Goal: Information Seeking & Learning: Learn about a topic

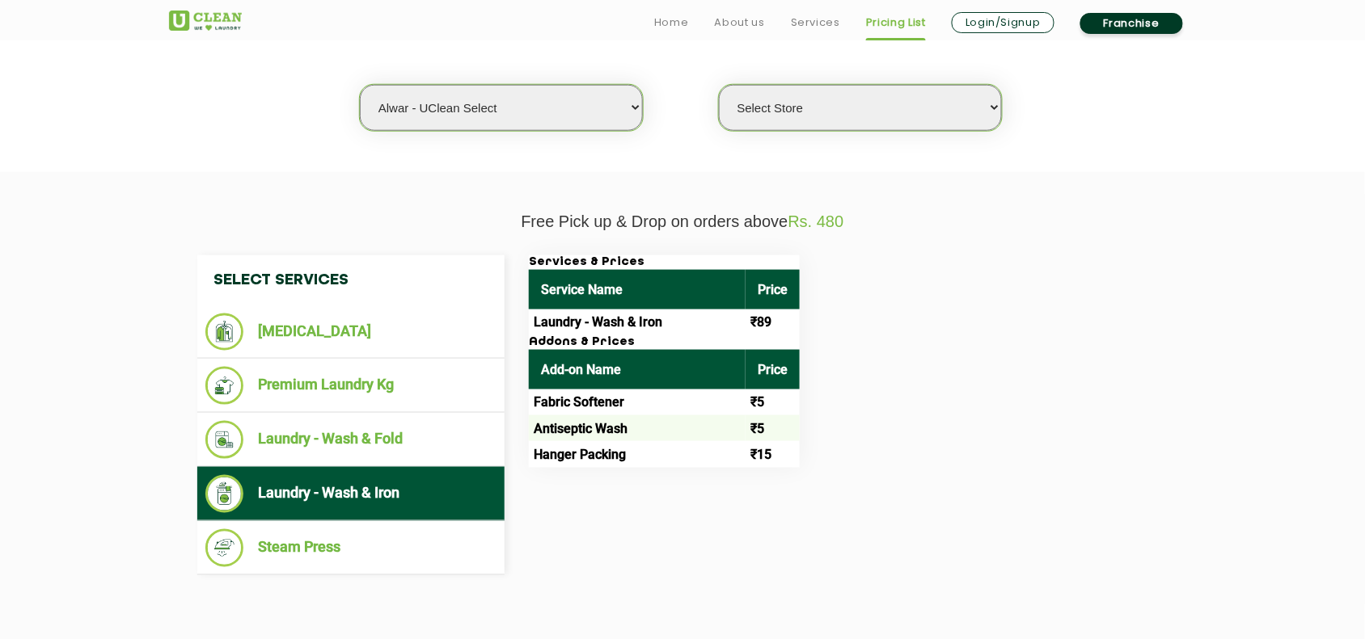
scroll to position [423, 0]
click at [519, 98] on select "Select city [GEOGRAPHIC_DATA] [GEOGRAPHIC_DATA] [GEOGRAPHIC_DATA] [GEOGRAPHIC_D…" at bounding box center [501, 108] width 283 height 46
click at [857, 184] on section "Free Pick up & Drop on orders above Rs. 480 Select Services [MEDICAL_DATA] Prem…" at bounding box center [682, 414] width 1365 height 484
click at [473, 102] on select "Select city [GEOGRAPHIC_DATA] [GEOGRAPHIC_DATA] [GEOGRAPHIC_DATA] [GEOGRAPHIC_D…" at bounding box center [501, 108] width 283 height 46
drag, startPoint x: 289, startPoint y: 175, endPoint x: 342, endPoint y: 146, distance: 60.1
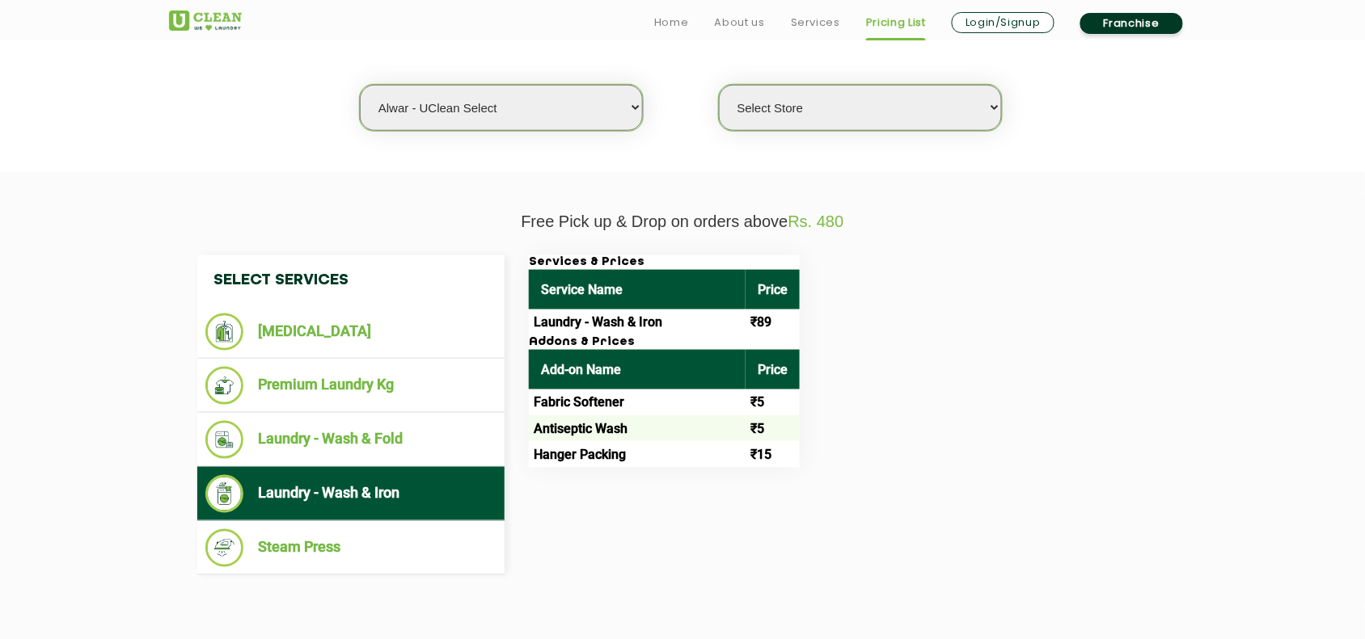
click at [293, 174] on section "Free Pick up & Drop on orders above Rs. 480 Select Services [MEDICAL_DATA] Prem…" at bounding box center [682, 414] width 1365 height 484
click at [427, 117] on select "Select city [GEOGRAPHIC_DATA] [GEOGRAPHIC_DATA] [GEOGRAPHIC_DATA] [GEOGRAPHIC_D…" at bounding box center [501, 108] width 283 height 46
click at [530, 112] on select "Select city [GEOGRAPHIC_DATA] [GEOGRAPHIC_DATA] [GEOGRAPHIC_DATA] [GEOGRAPHIC_D…" at bounding box center [501, 108] width 283 height 46
click at [260, 155] on section "We make Laundry affordable by charging you per kilo and not per piece. Our mont…" at bounding box center [682, 62] width 1365 height 222
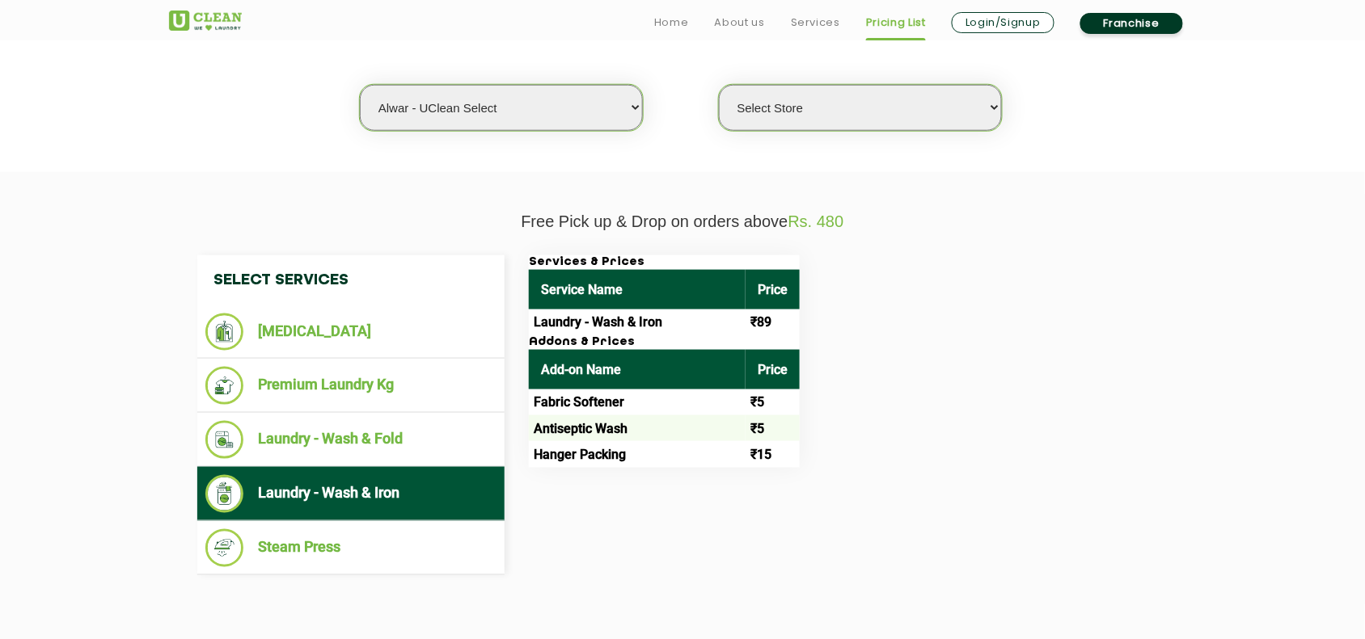
click at [458, 103] on select "Select city [GEOGRAPHIC_DATA] [GEOGRAPHIC_DATA] [GEOGRAPHIC_DATA] [GEOGRAPHIC_D…" at bounding box center [501, 108] width 283 height 46
select select "28"
click at [714, 479] on div "Select Services [MEDICAL_DATA] Premium Laundry Kg Laundry - Wash & Fold Laundry…" at bounding box center [682, 415] width 994 height 320
select select "0"
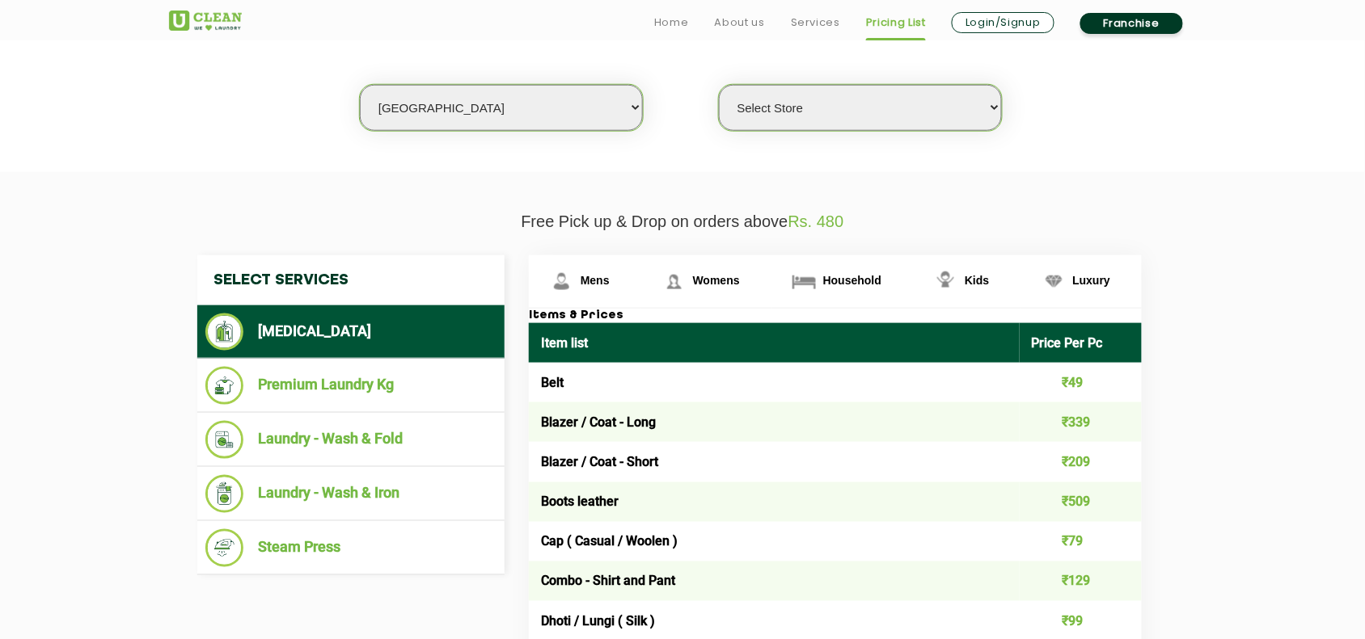
click at [438, 101] on select "Select city [GEOGRAPHIC_DATA] [GEOGRAPHIC_DATA] [GEOGRAPHIC_DATA] [GEOGRAPHIC_D…" at bounding box center [501, 108] width 283 height 46
click at [273, 140] on section "We make Laundry affordable by charging you per kilo and not per piece. Our mont…" at bounding box center [682, 62] width 1365 height 222
click at [426, 101] on select "Select city [GEOGRAPHIC_DATA] [GEOGRAPHIC_DATA] [GEOGRAPHIC_DATA] [GEOGRAPHIC_D…" at bounding box center [501, 108] width 283 height 46
click at [427, 101] on select "Select city [GEOGRAPHIC_DATA] [GEOGRAPHIC_DATA] [GEOGRAPHIC_DATA] [GEOGRAPHIC_D…" at bounding box center [501, 108] width 283 height 46
click at [427, 103] on select "Select city [GEOGRAPHIC_DATA] [GEOGRAPHIC_DATA] [GEOGRAPHIC_DATA] [GEOGRAPHIC_D…" at bounding box center [501, 108] width 283 height 46
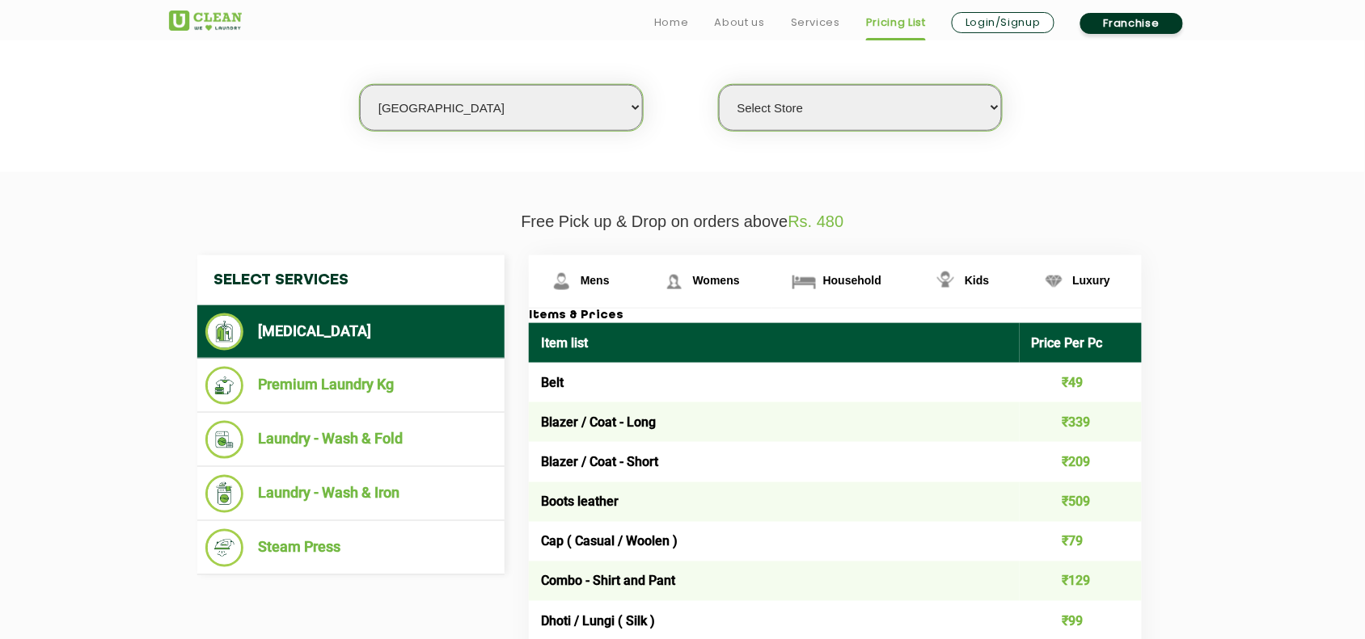
select select "4"
click at [360, 85] on select "Select city [GEOGRAPHIC_DATA] [GEOGRAPHIC_DATA] [GEOGRAPHIC_DATA] [GEOGRAPHIC_D…" at bounding box center [501, 108] width 283 height 46
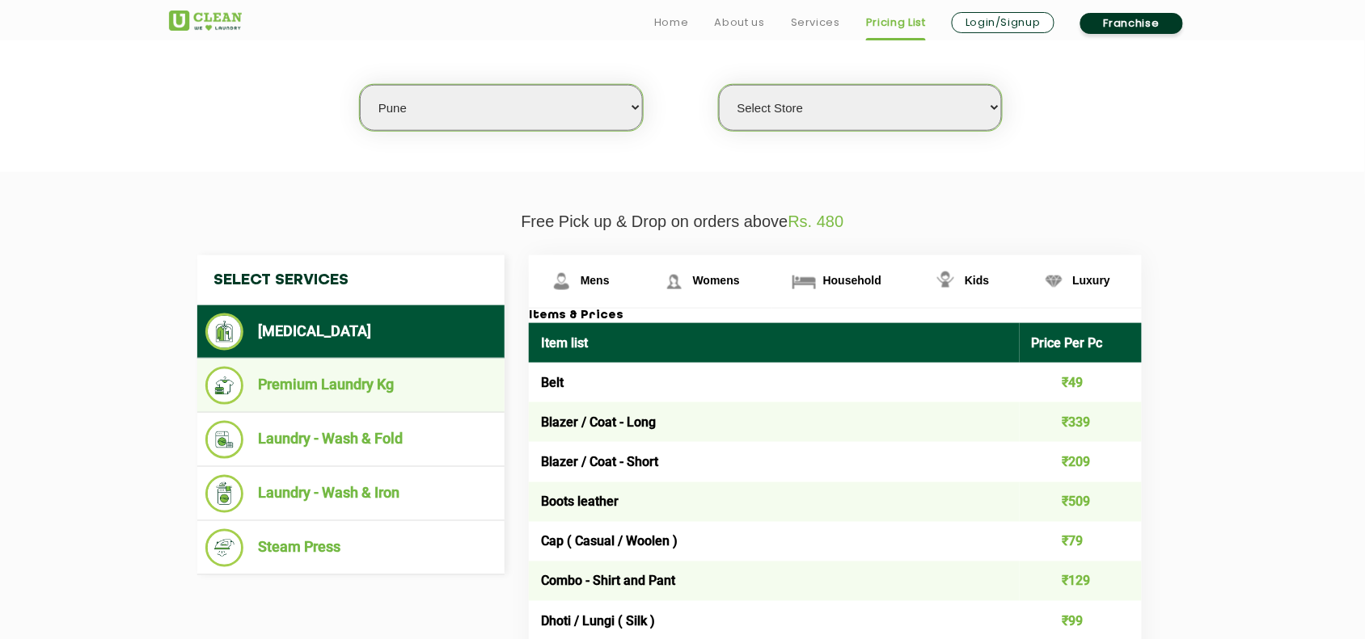
select select "0"
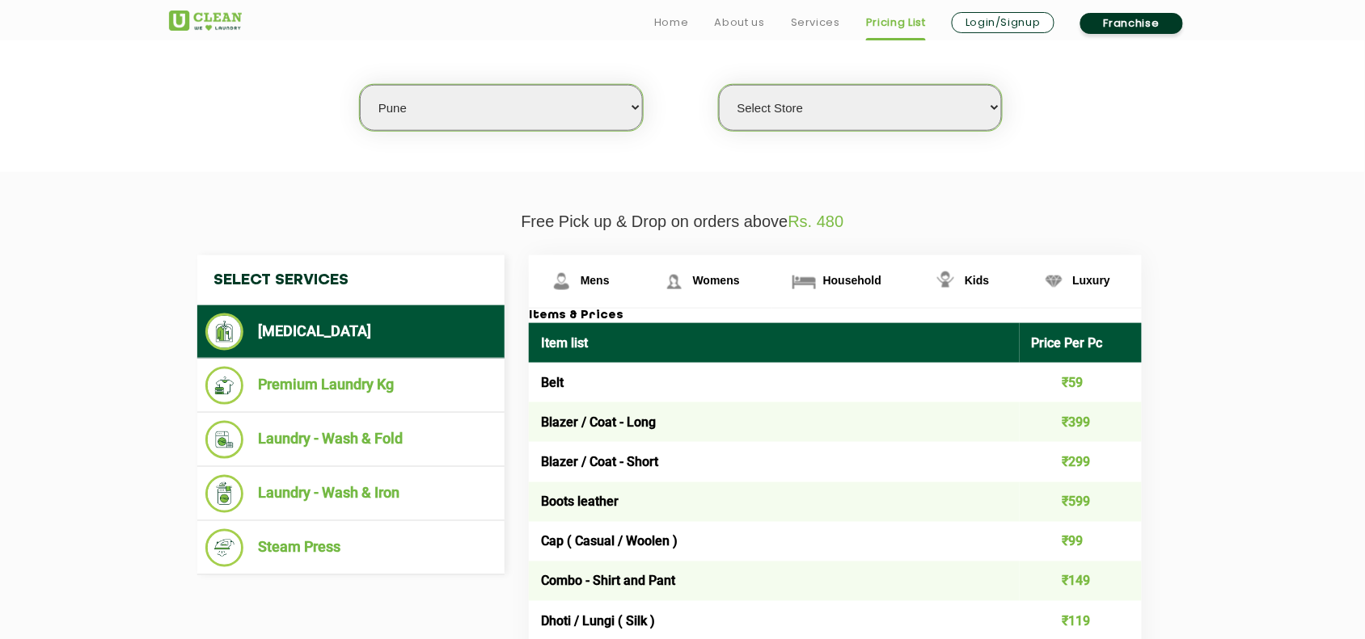
click at [369, 322] on li "[MEDICAL_DATA]" at bounding box center [350, 332] width 291 height 37
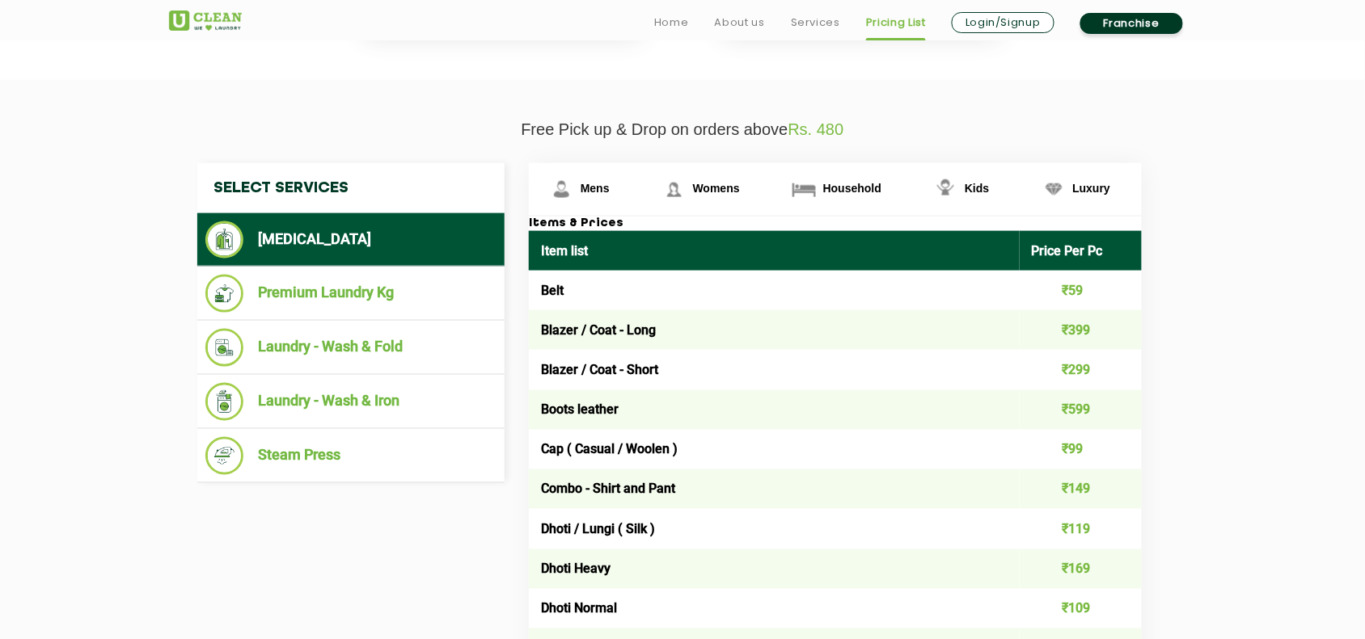
scroll to position [625, 0]
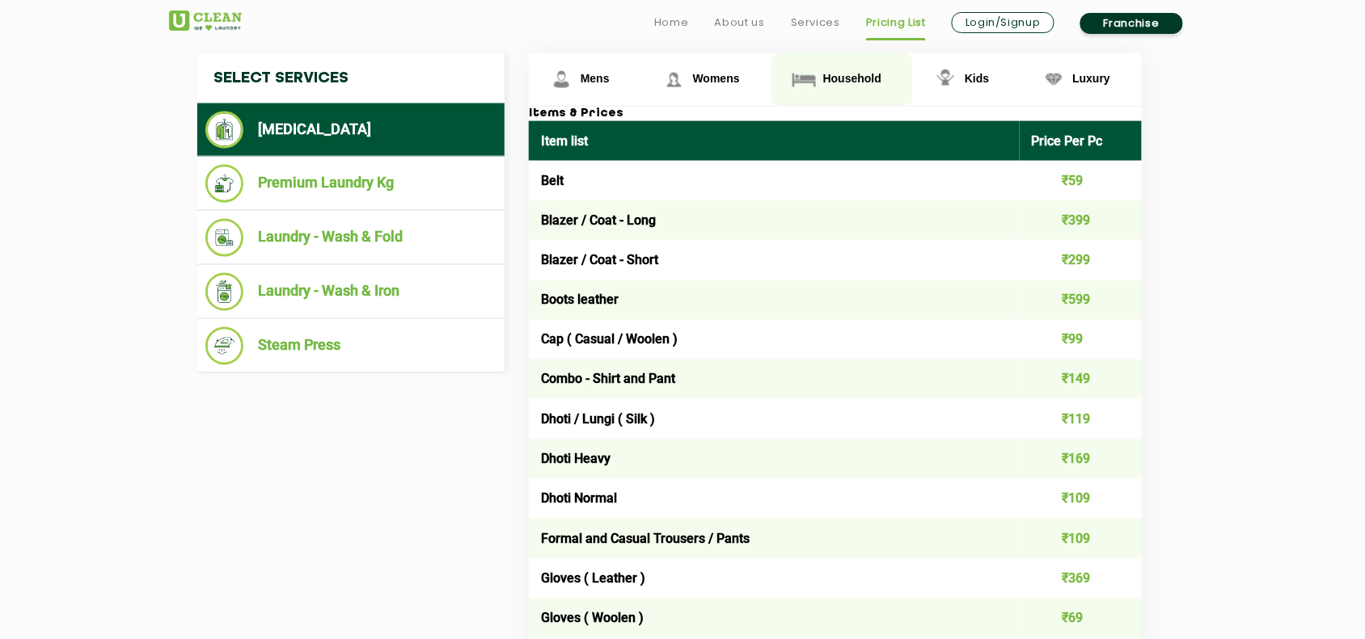
click at [847, 74] on span "Household" at bounding box center [852, 78] width 58 height 13
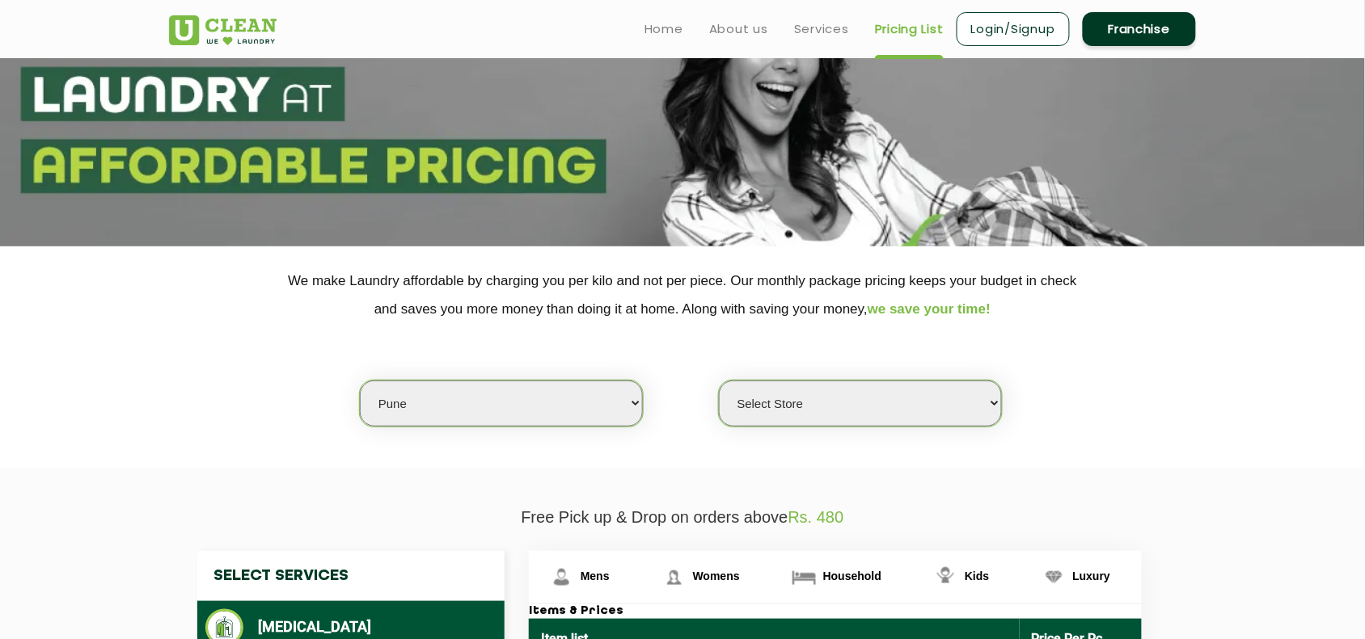
scroll to position [120, 0]
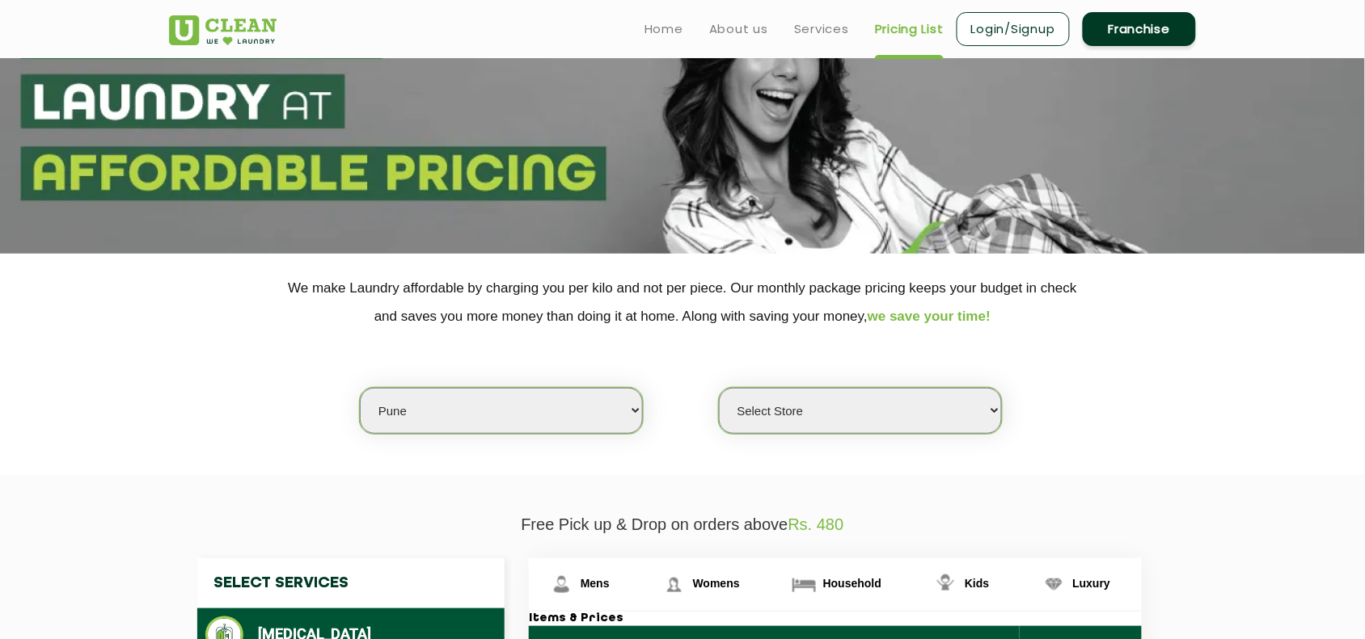
click at [499, 398] on select "Select city [GEOGRAPHIC_DATA] [GEOGRAPHIC_DATA] [GEOGRAPHIC_DATA] [GEOGRAPHIC_D…" at bounding box center [501, 411] width 283 height 46
select select "27"
click at [497, 403] on select "Select city [GEOGRAPHIC_DATA] [GEOGRAPHIC_DATA] [GEOGRAPHIC_DATA] [GEOGRAPHIC_D…" at bounding box center [501, 411] width 283 height 46
select select "0"
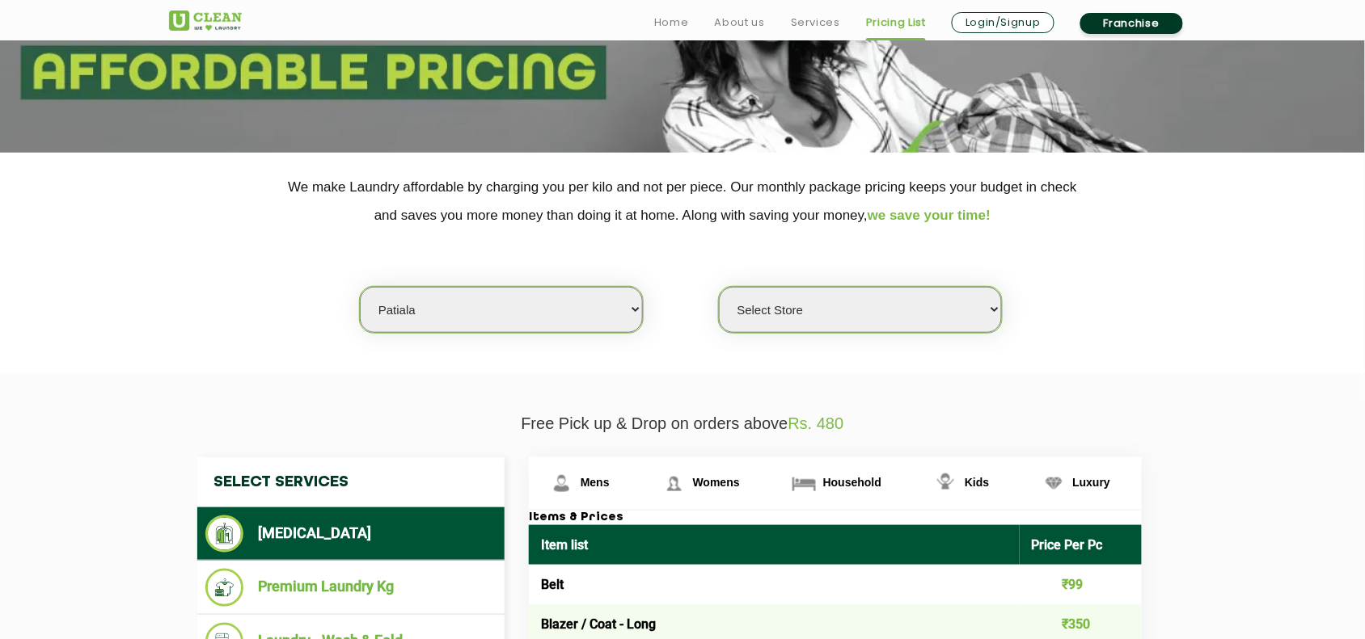
scroll to position [423, 0]
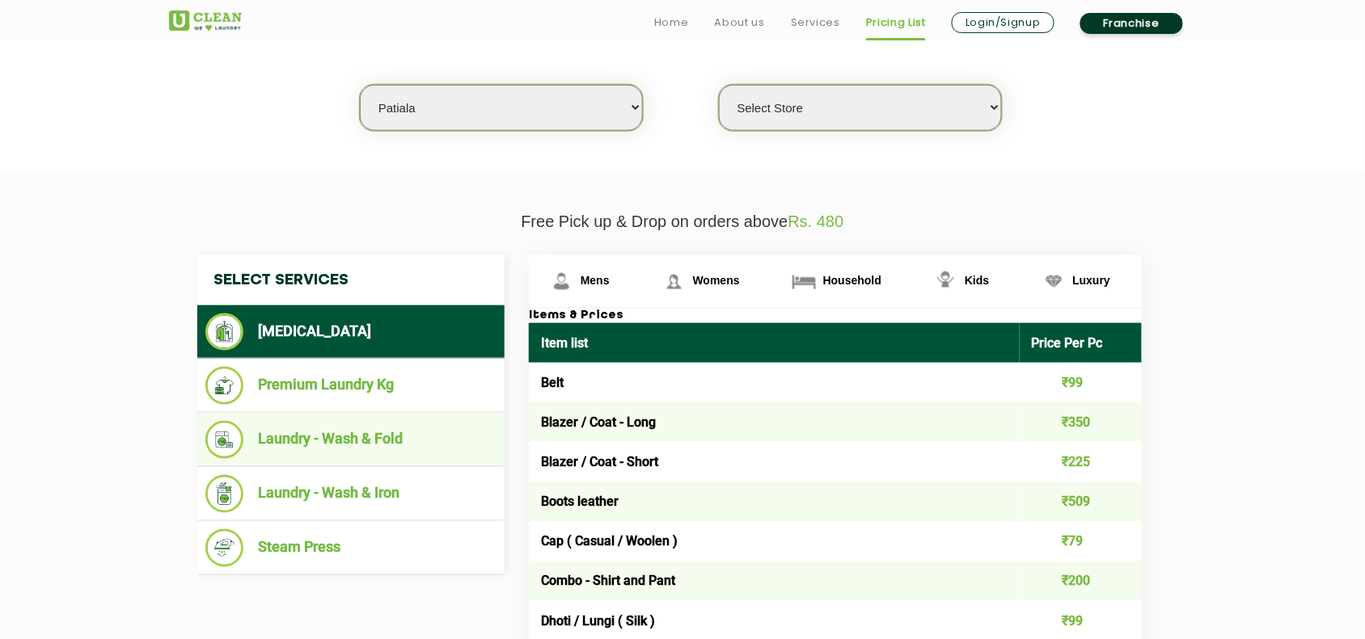
click at [406, 439] on li "Laundry - Wash & Fold" at bounding box center [350, 440] width 291 height 38
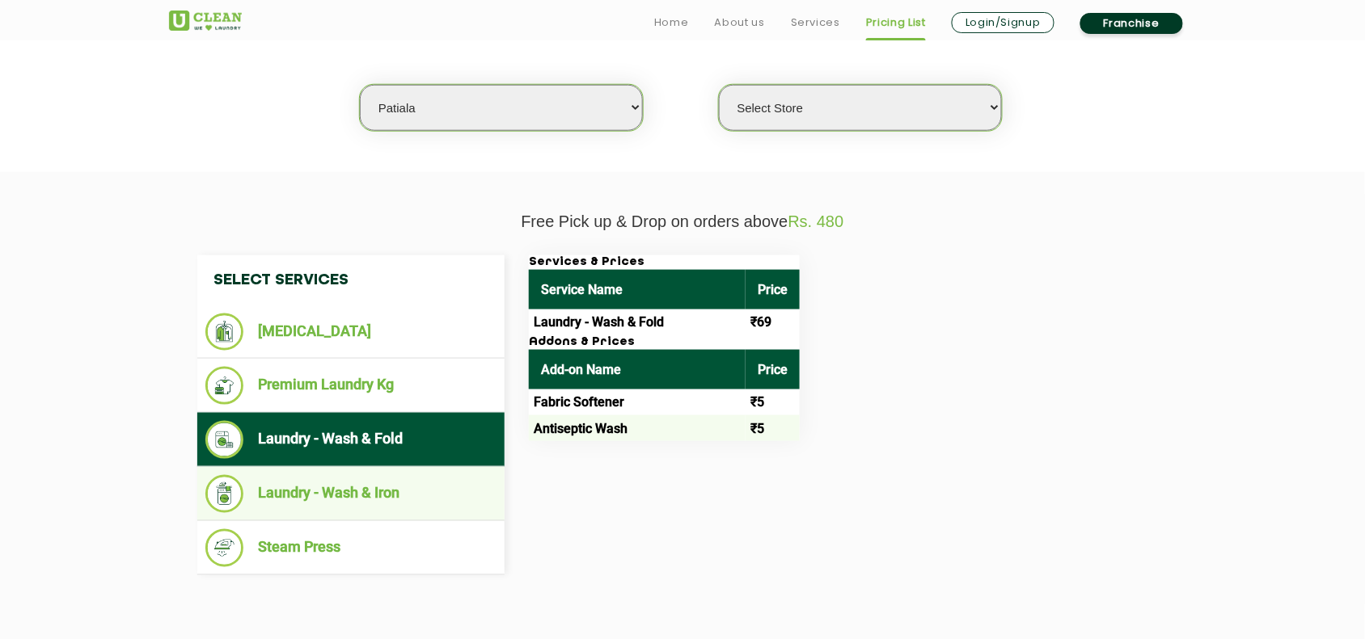
click at [388, 486] on li "Laundry - Wash & Iron" at bounding box center [350, 494] width 291 height 38
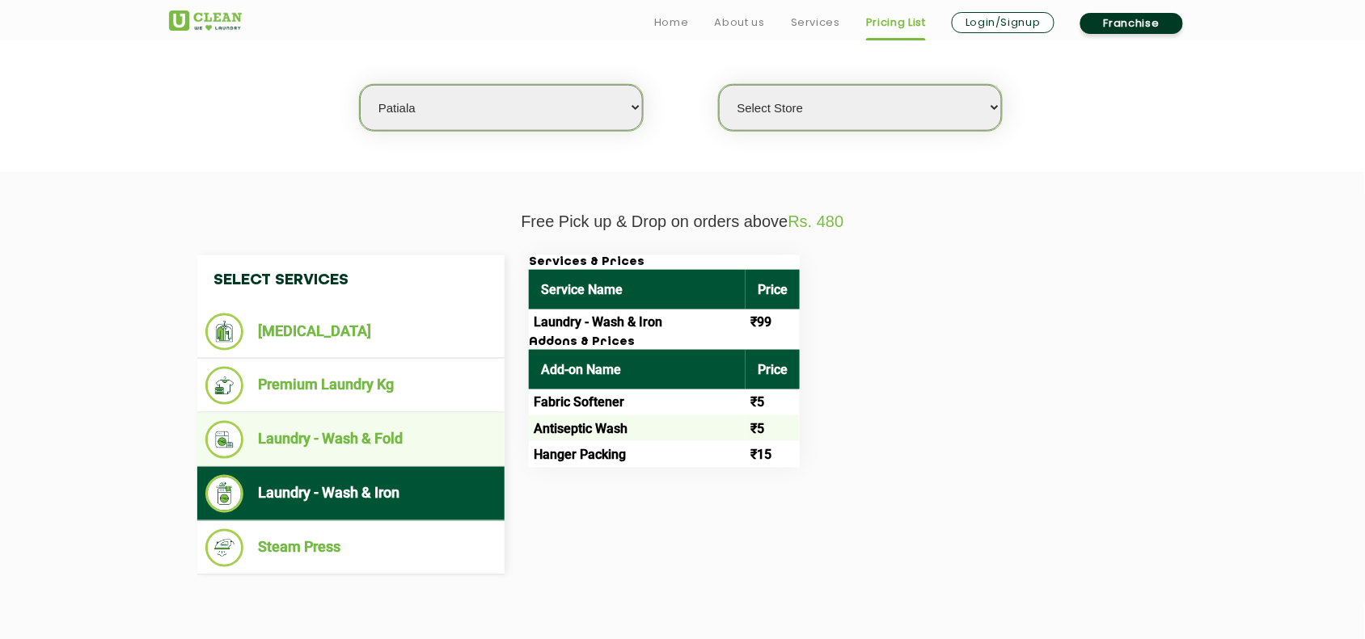
click at [382, 439] on li "Laundry - Wash & Fold" at bounding box center [350, 440] width 291 height 38
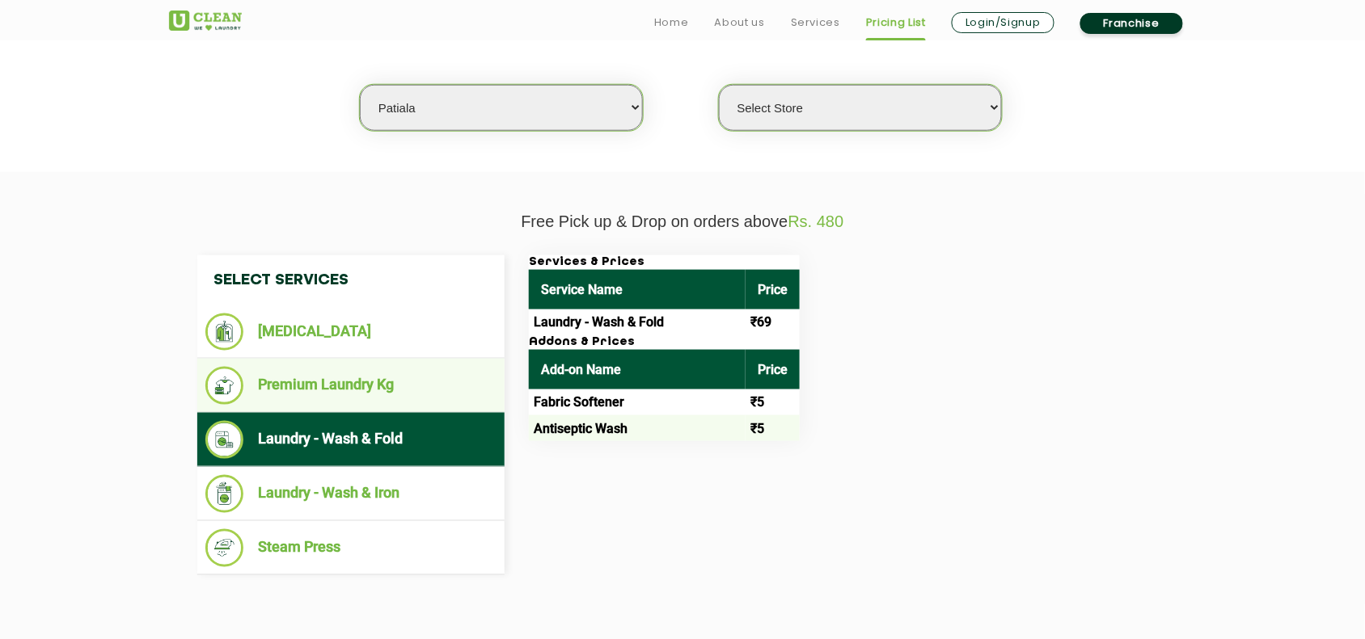
click at [376, 386] on li "Premium Laundry Kg" at bounding box center [350, 386] width 291 height 38
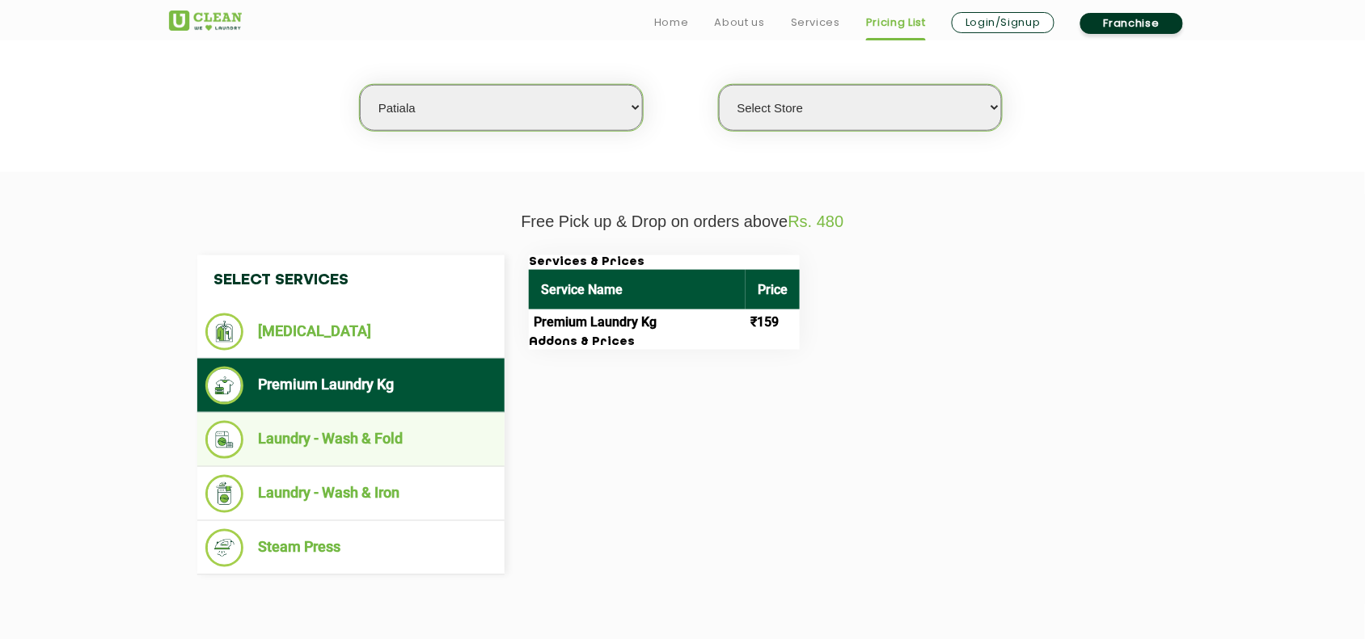
click at [389, 441] on li "Laundry - Wash & Fold" at bounding box center [350, 440] width 291 height 38
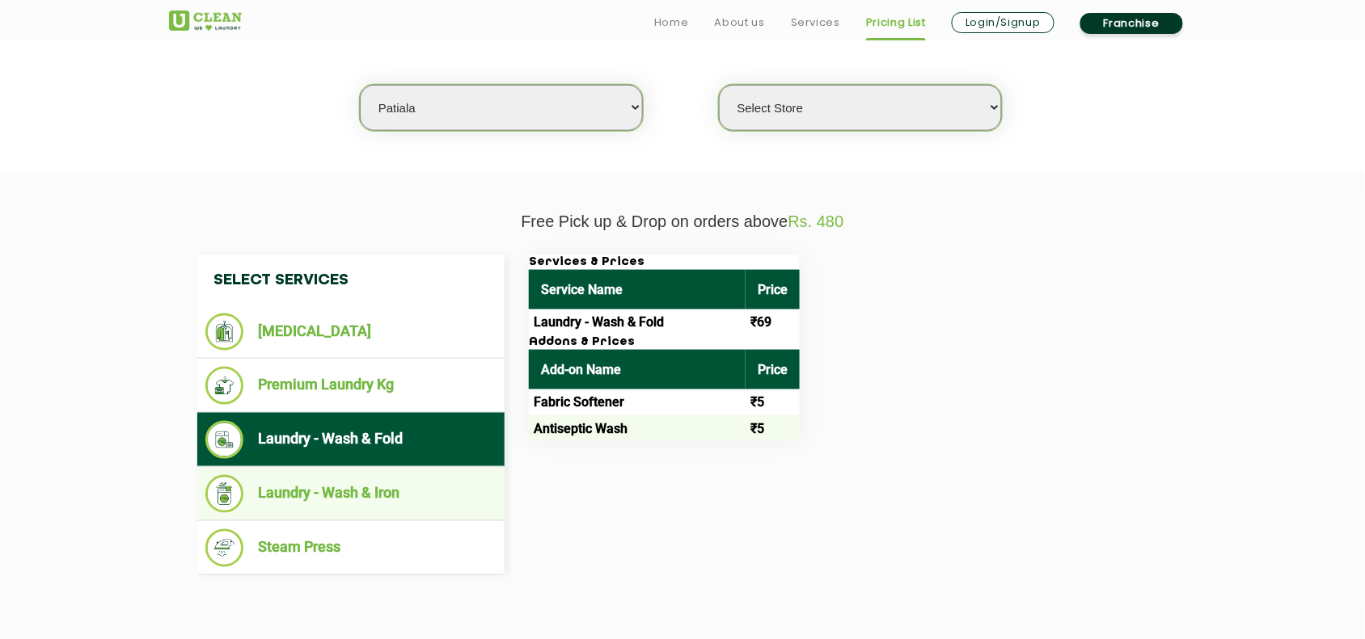
click at [396, 485] on li "Laundry - Wash & Iron" at bounding box center [350, 494] width 291 height 38
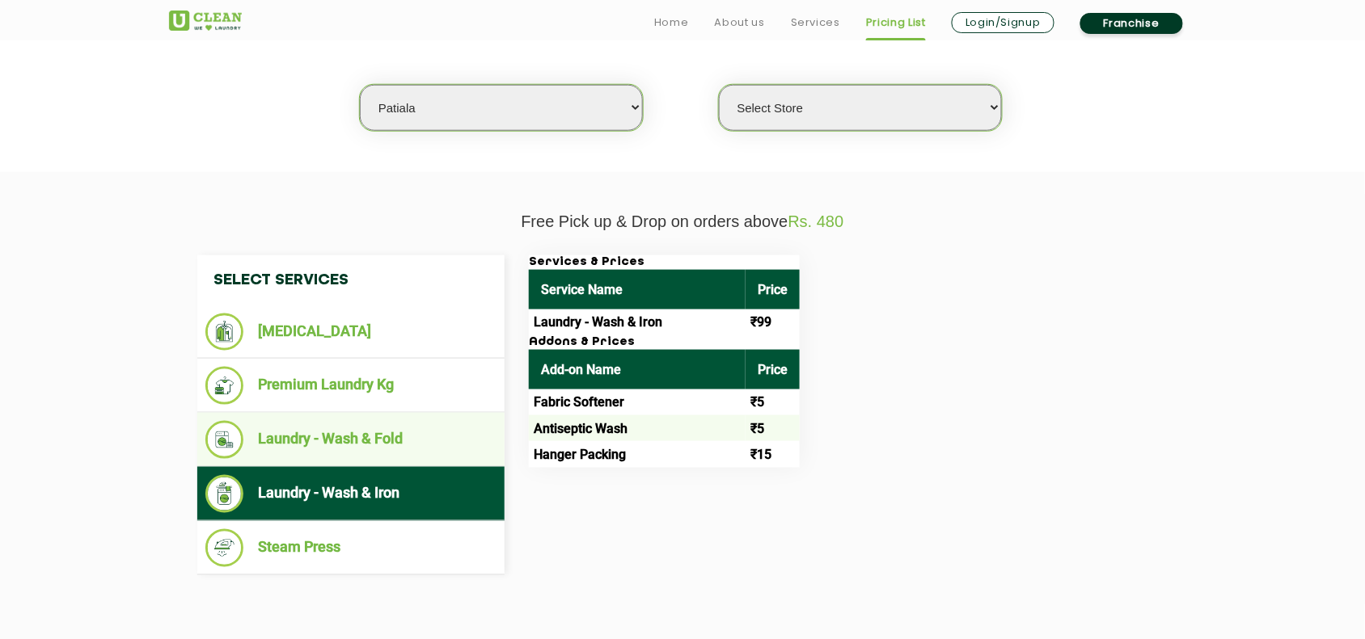
click at [404, 439] on li "Laundry - Wash & Fold" at bounding box center [350, 440] width 291 height 38
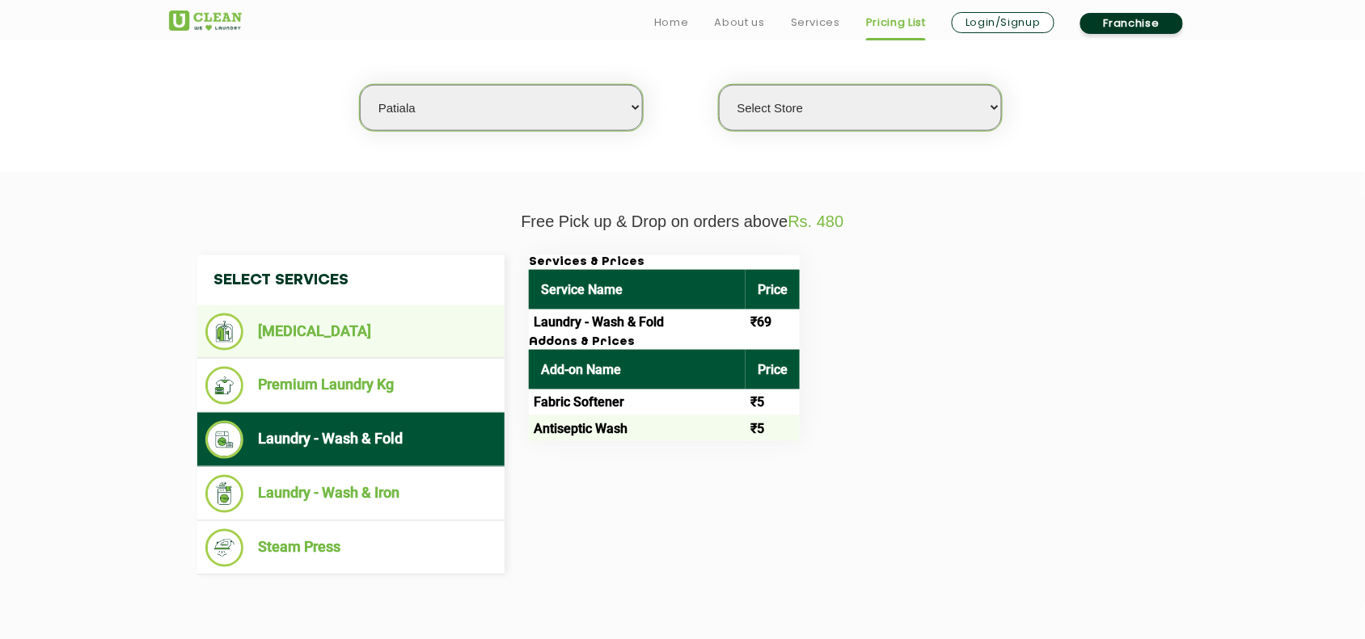
click at [395, 336] on li "[MEDICAL_DATA]" at bounding box center [350, 332] width 291 height 37
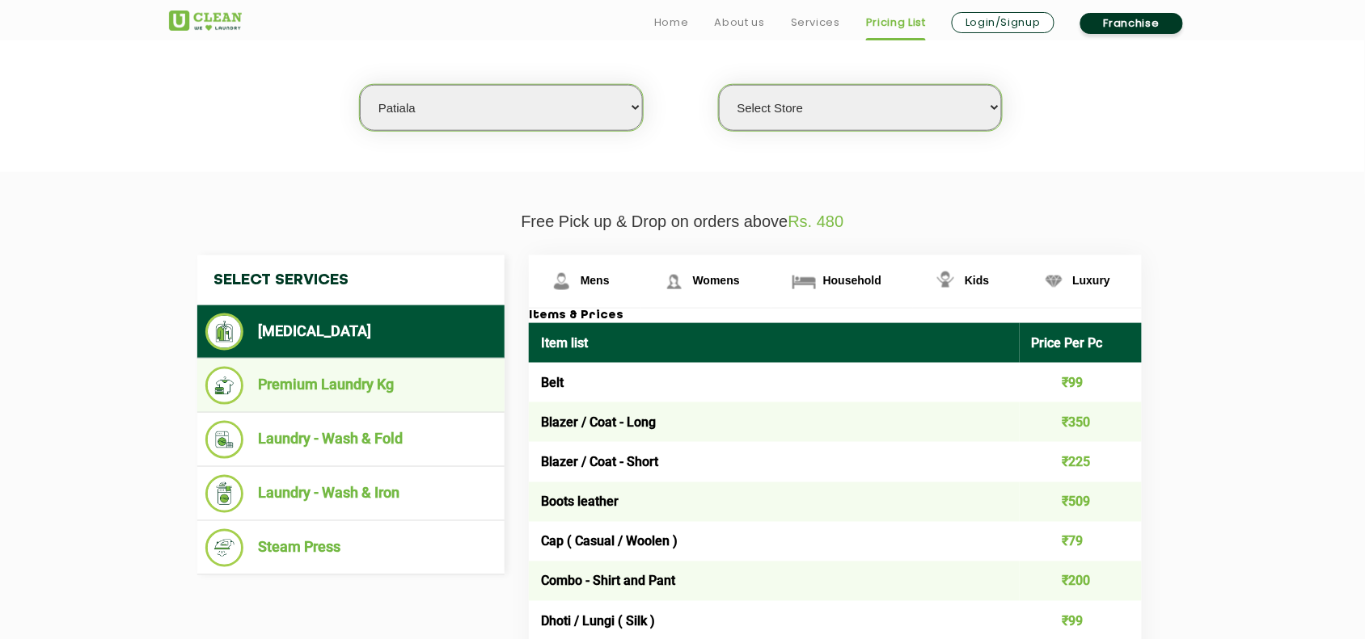
click at [396, 378] on li "Premium Laundry Kg" at bounding box center [350, 386] width 291 height 38
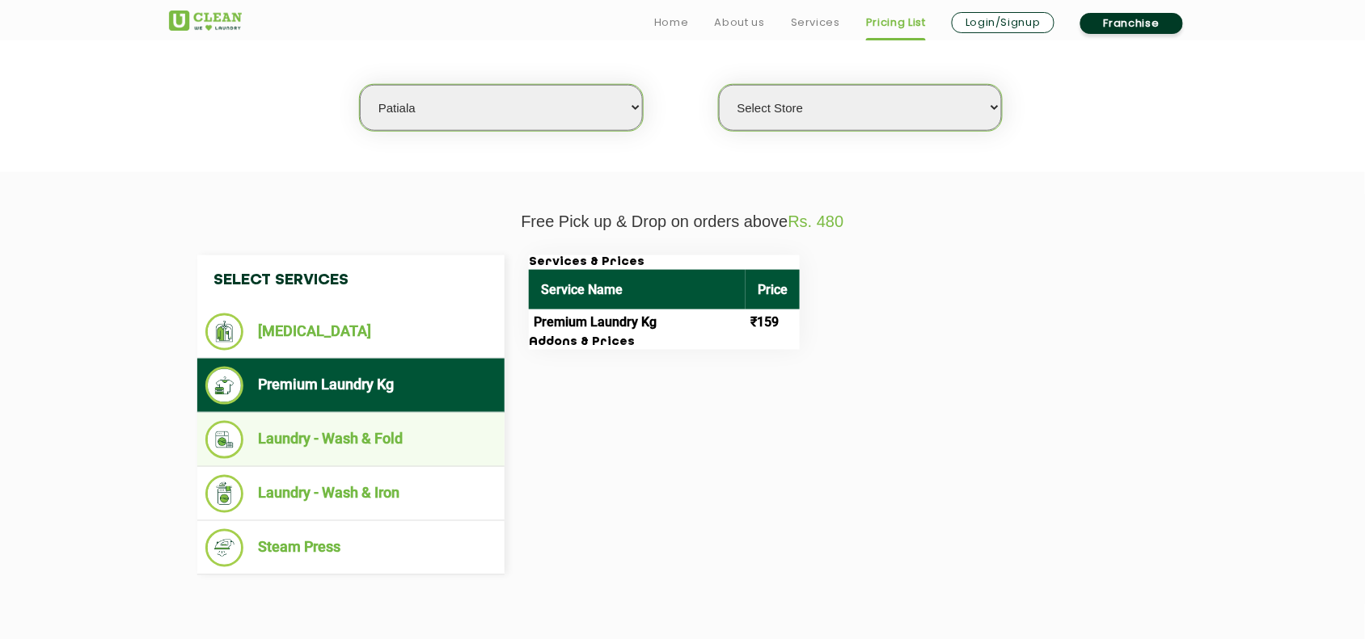
click at [407, 434] on li "Laundry - Wash & Fold" at bounding box center [350, 440] width 291 height 38
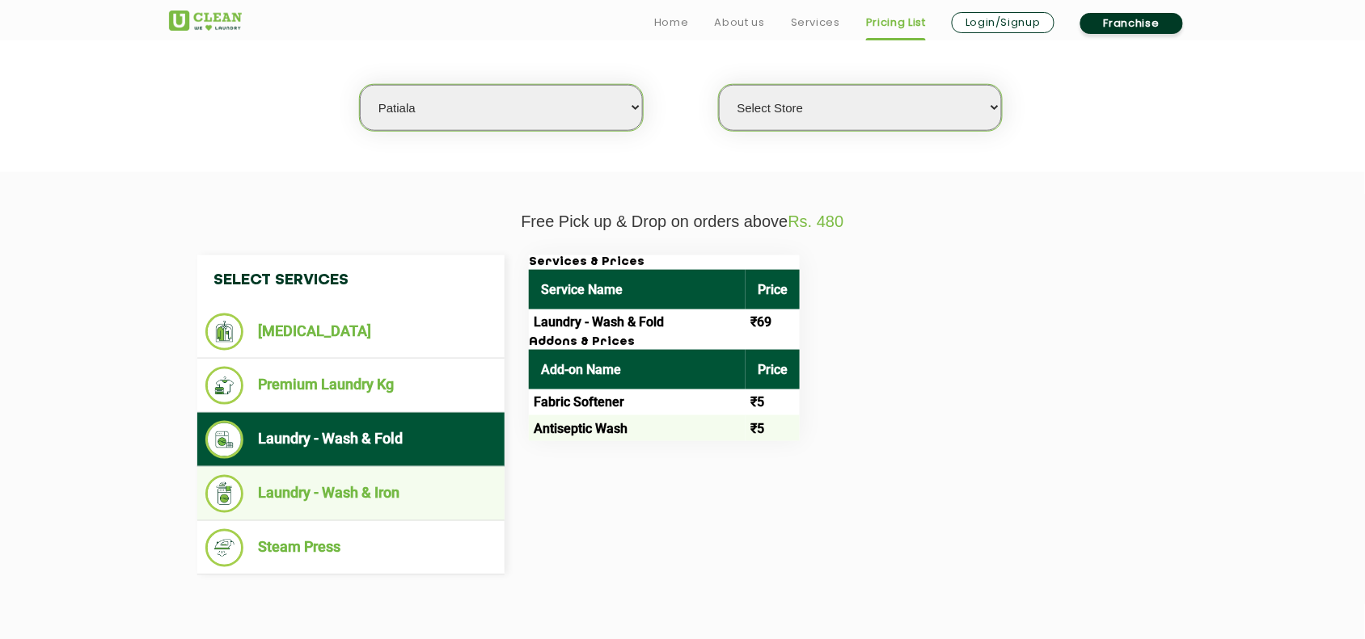
click at [394, 475] on li "Laundry - Wash & Iron" at bounding box center [350, 494] width 291 height 38
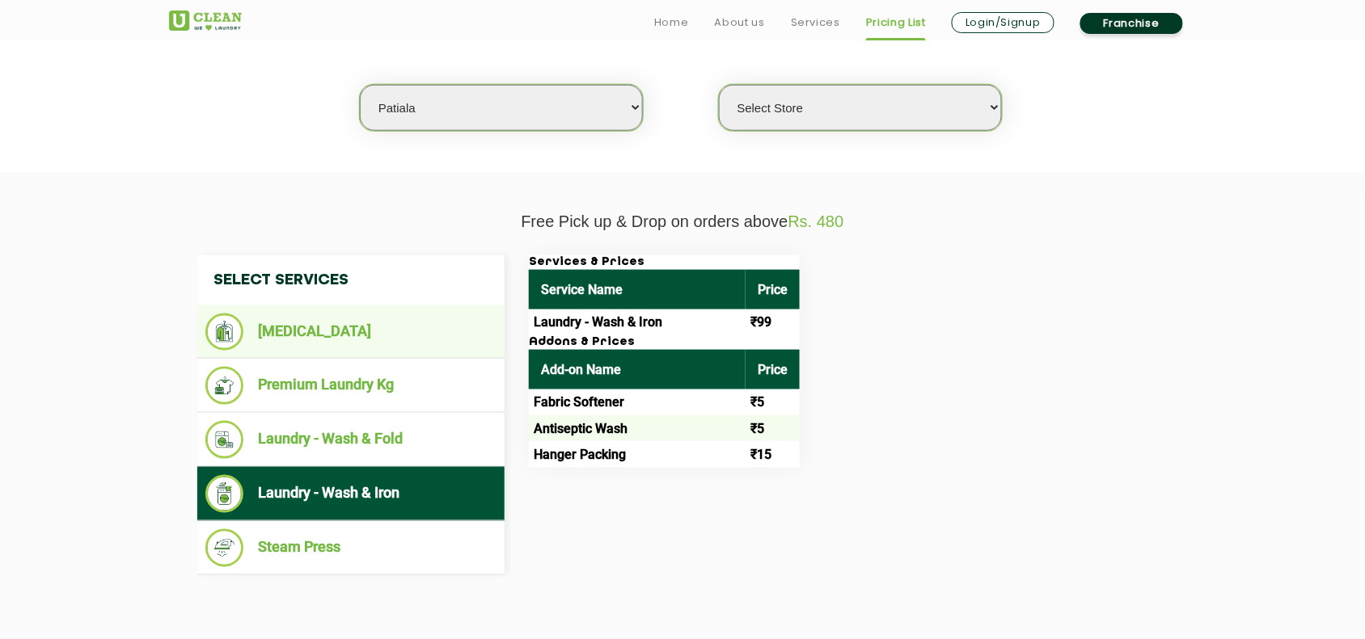
click at [357, 330] on li "[MEDICAL_DATA]" at bounding box center [350, 332] width 291 height 37
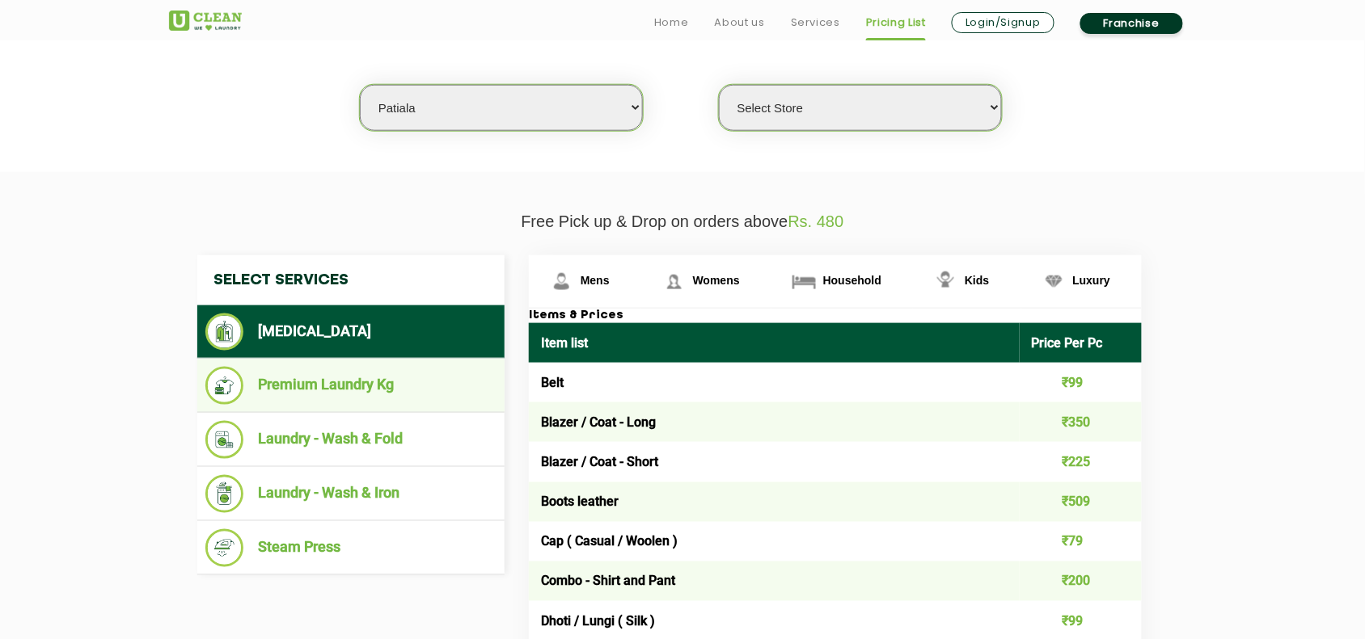
click at [356, 376] on li "Premium Laundry Kg" at bounding box center [350, 386] width 291 height 38
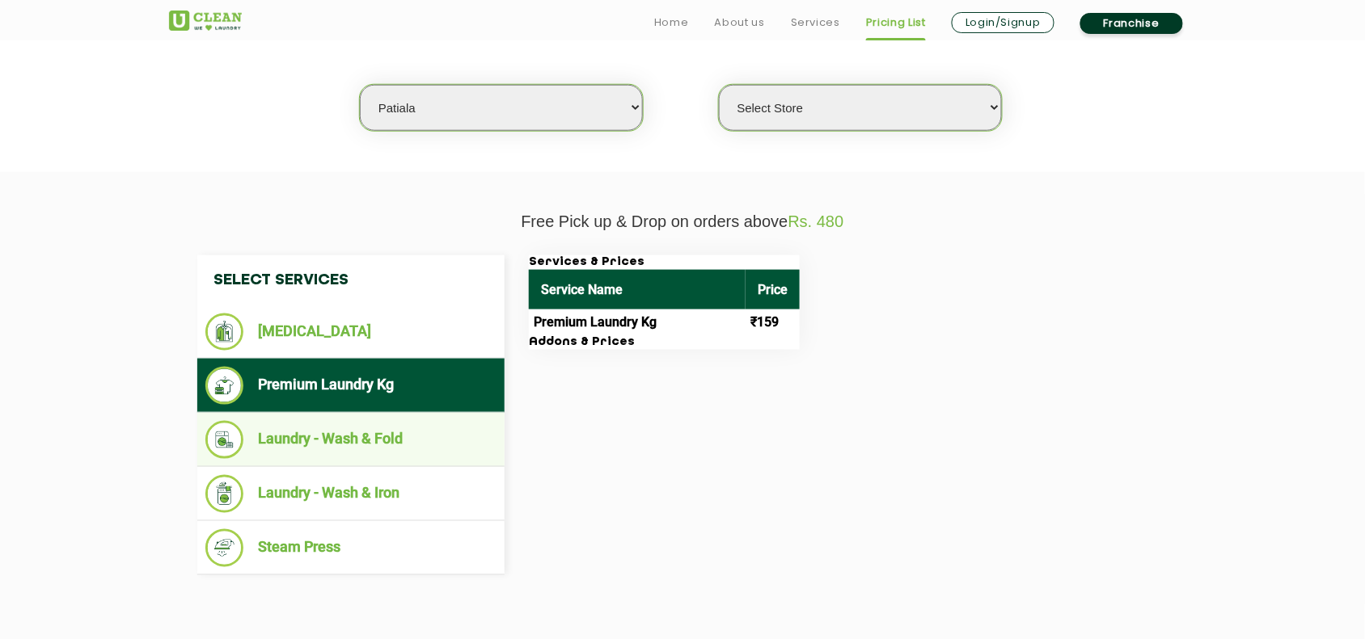
click at [378, 455] on li "Laundry - Wash & Fold" at bounding box center [350, 440] width 291 height 38
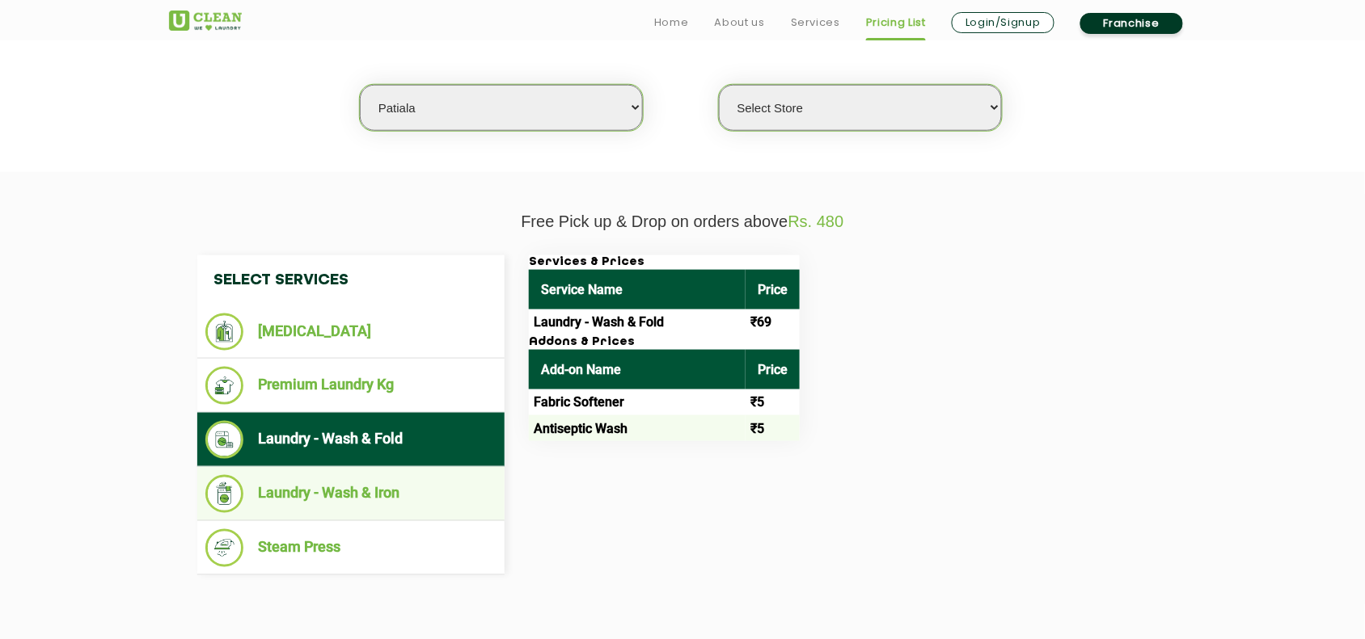
click at [382, 492] on li "Laundry - Wash & Iron" at bounding box center [350, 494] width 291 height 38
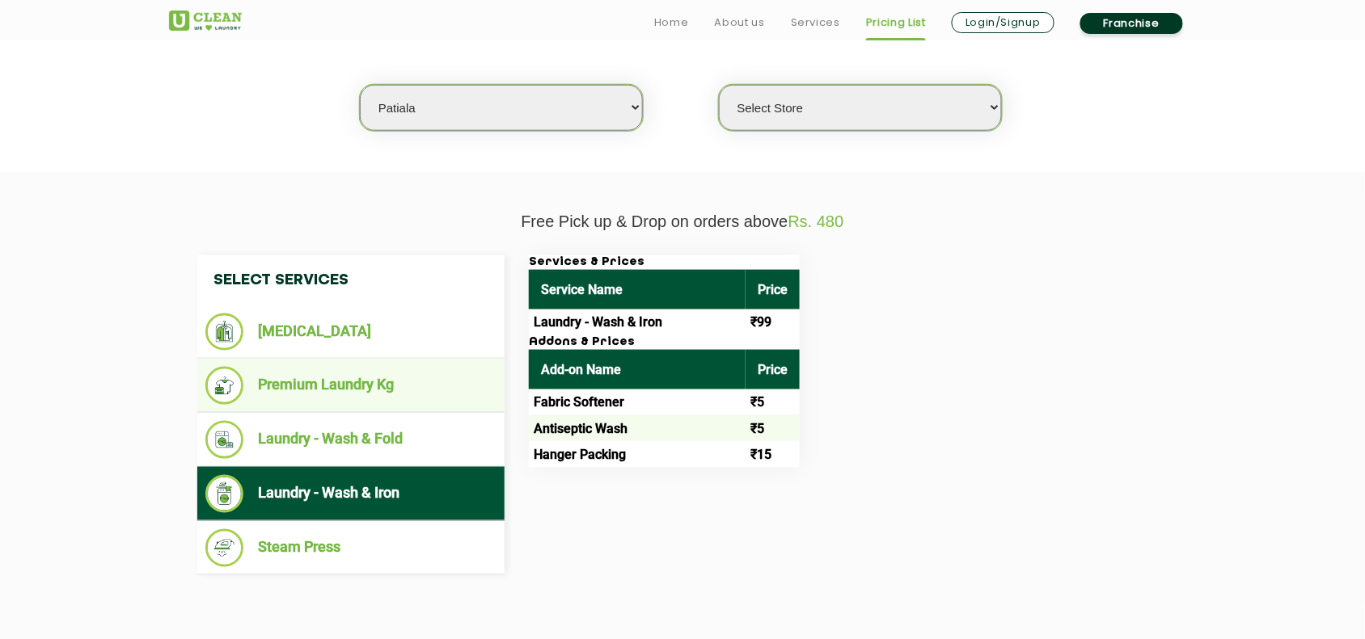
click at [344, 378] on li "Premium Laundry Kg" at bounding box center [350, 386] width 291 height 38
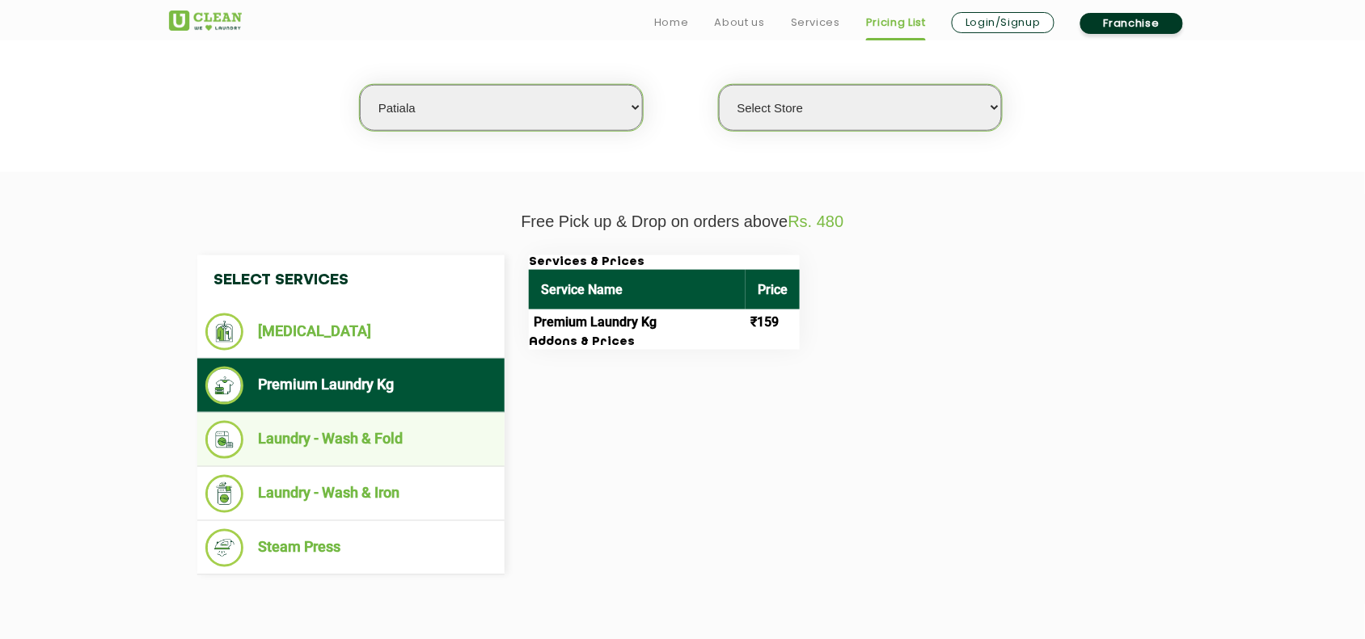
click at [345, 438] on li "Laundry - Wash & Fold" at bounding box center [350, 440] width 291 height 38
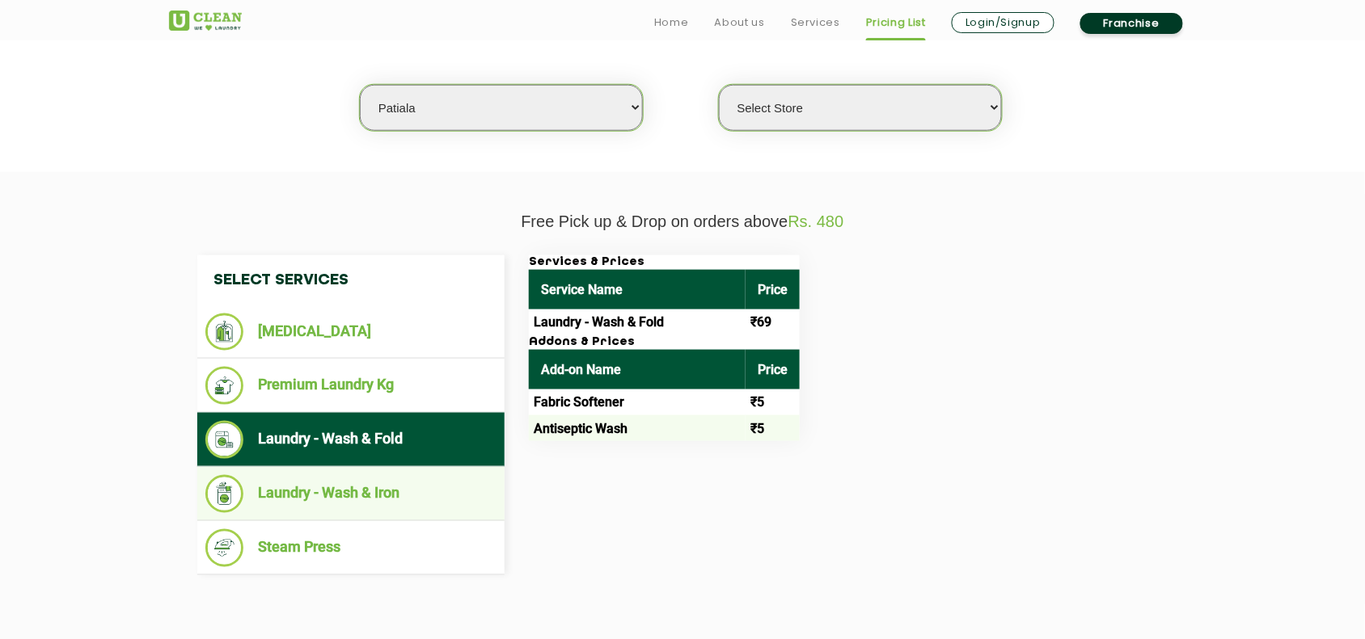
click at [340, 499] on li "Laundry - Wash & Iron" at bounding box center [350, 494] width 291 height 38
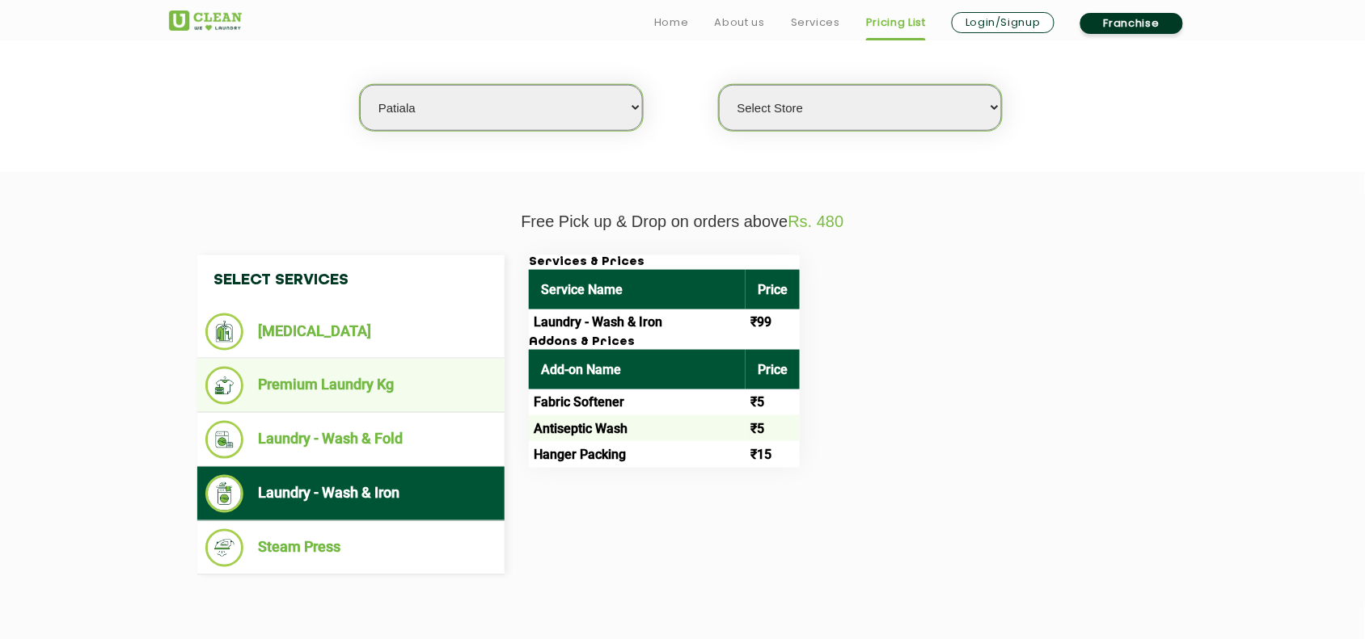
click at [354, 388] on li "Premium Laundry Kg" at bounding box center [350, 386] width 291 height 38
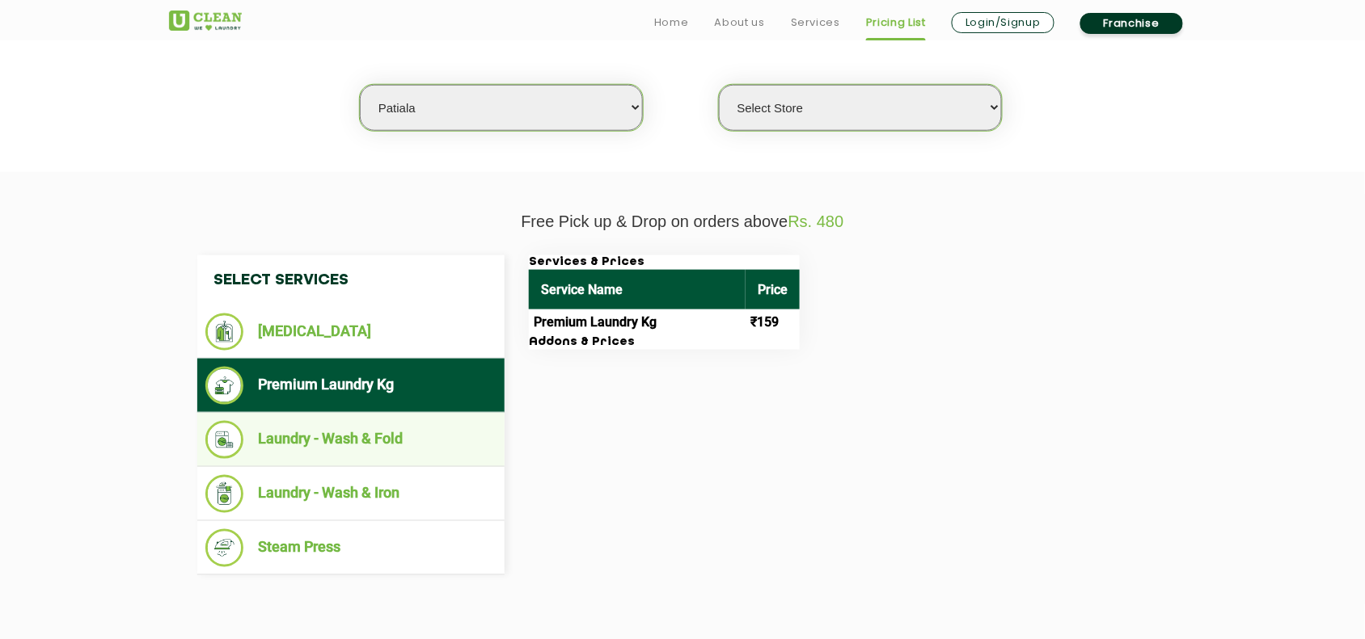
click at [352, 433] on li "Laundry - Wash & Fold" at bounding box center [350, 440] width 291 height 38
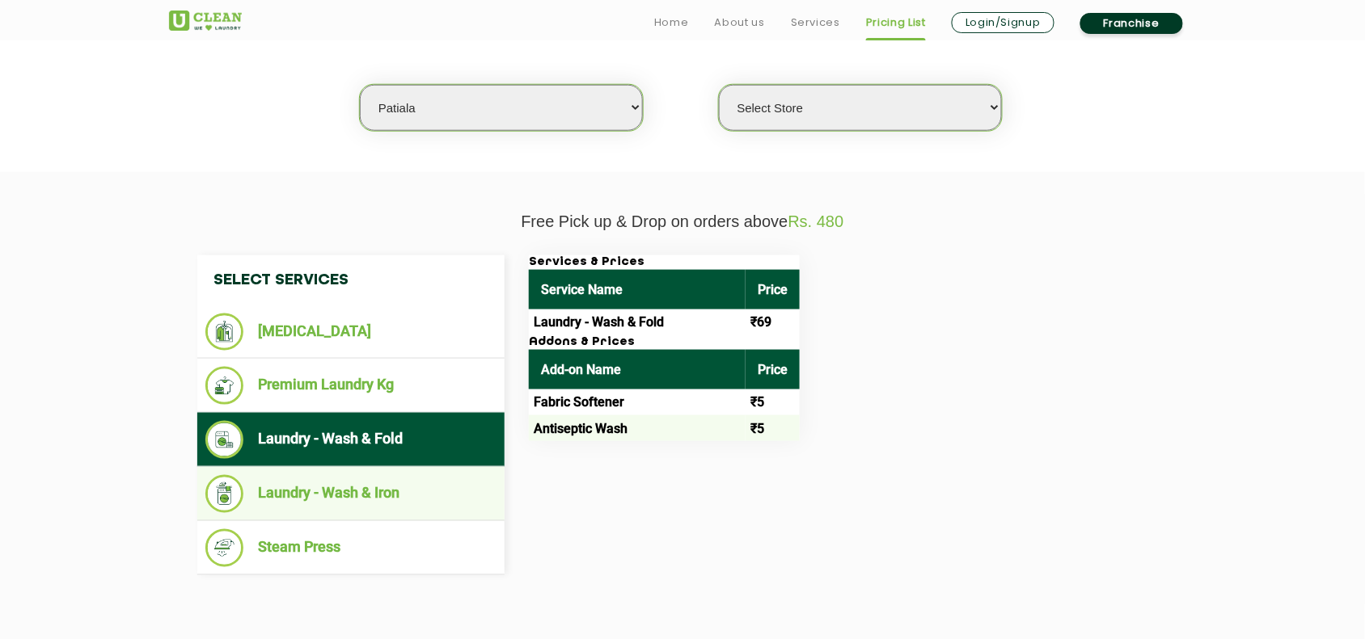
click at [354, 490] on li "Laundry - Wash & Iron" at bounding box center [350, 494] width 291 height 38
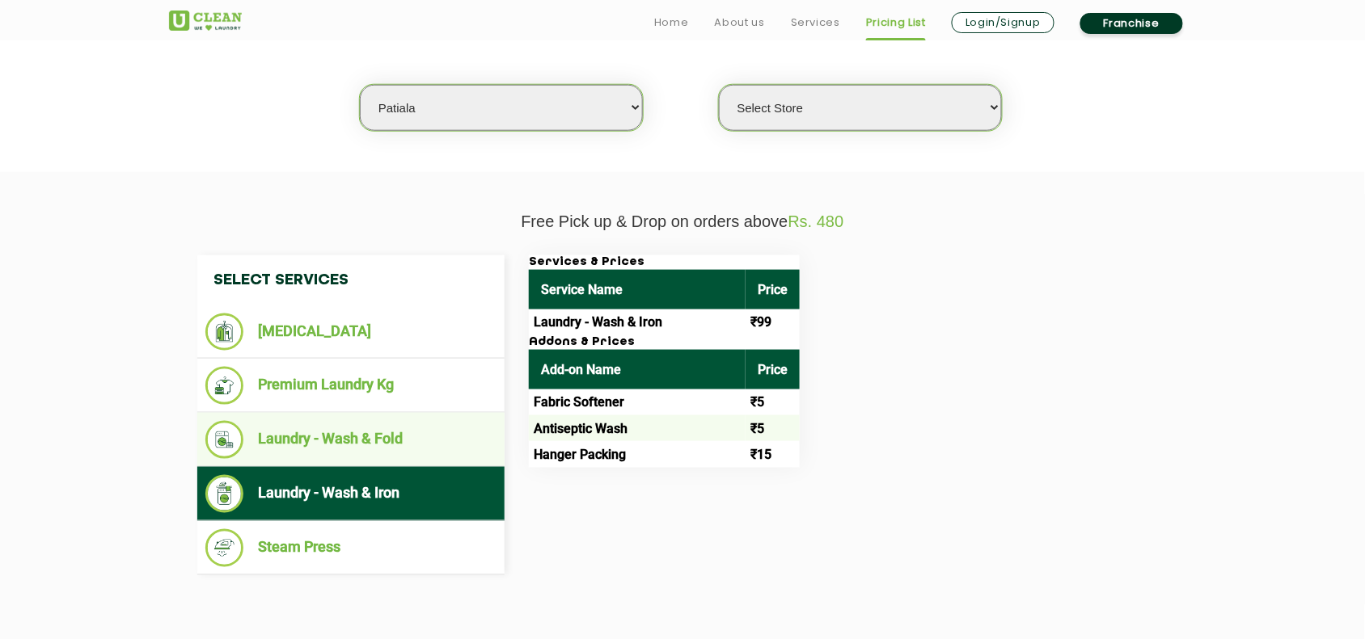
click at [361, 413] on ul "Laundry - Wash & Fold" at bounding box center [350, 440] width 307 height 54
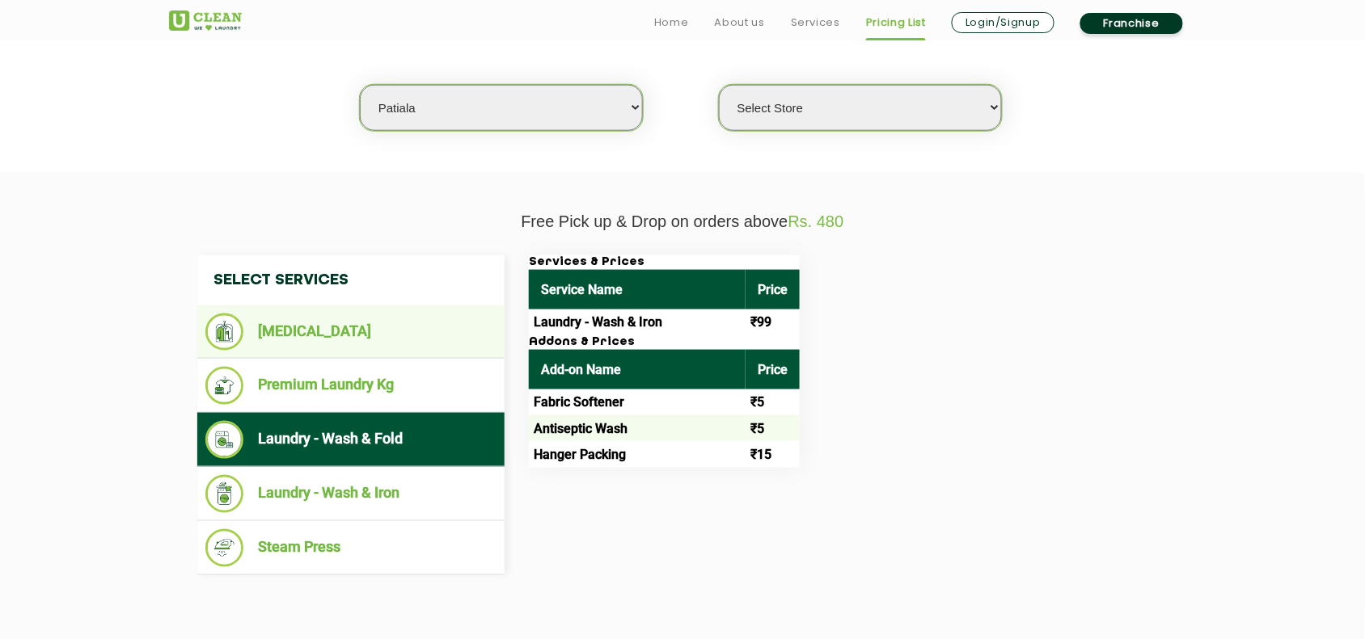
click at [334, 320] on li "[MEDICAL_DATA]" at bounding box center [350, 332] width 291 height 37
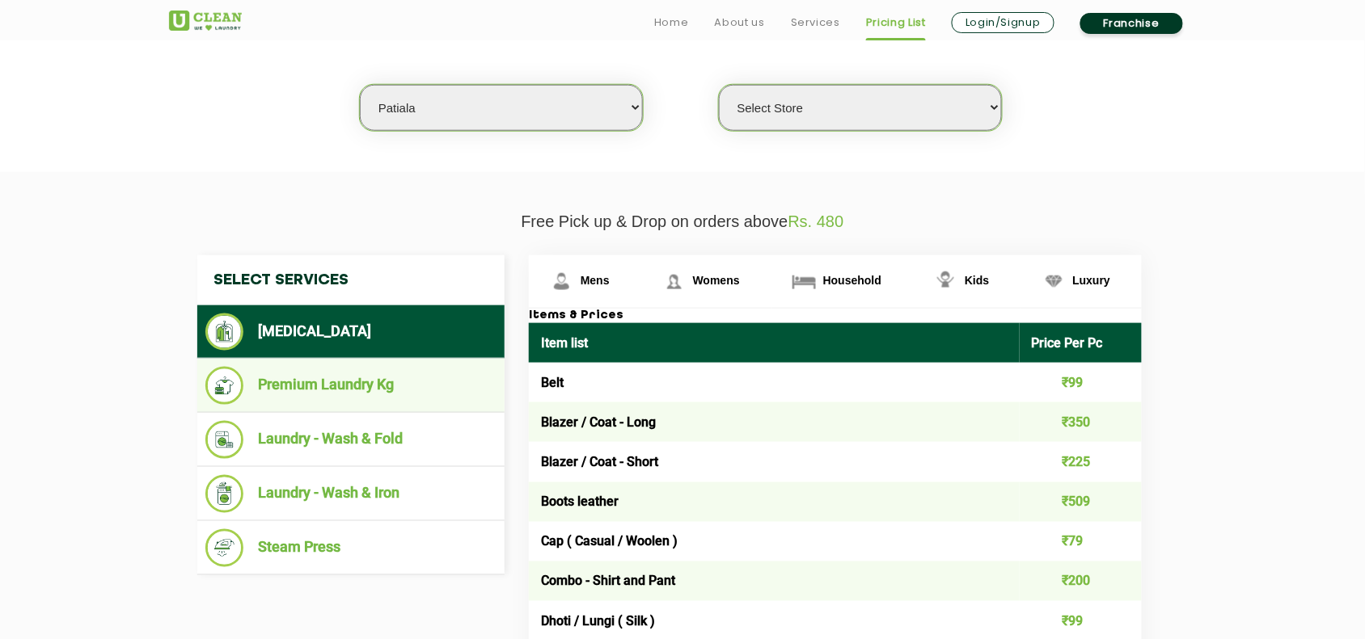
click at [332, 384] on li "Premium Laundry Kg" at bounding box center [350, 386] width 291 height 38
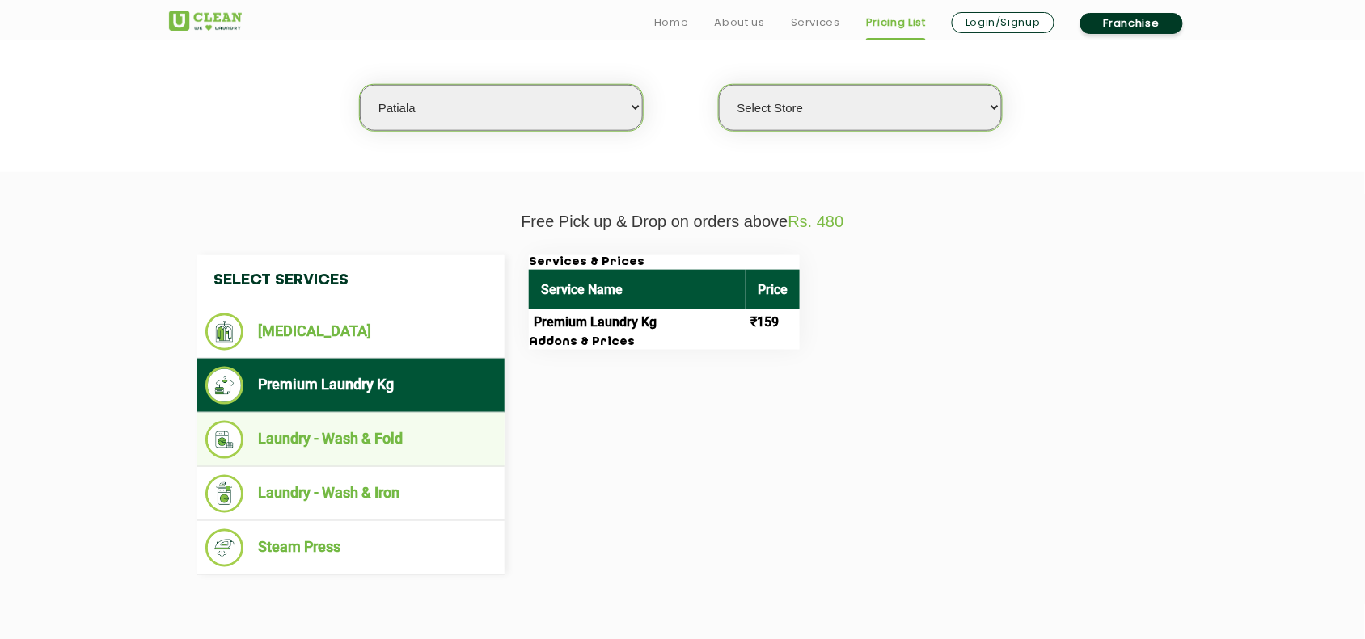
click at [326, 434] on li "Laundry - Wash & Fold" at bounding box center [350, 440] width 291 height 38
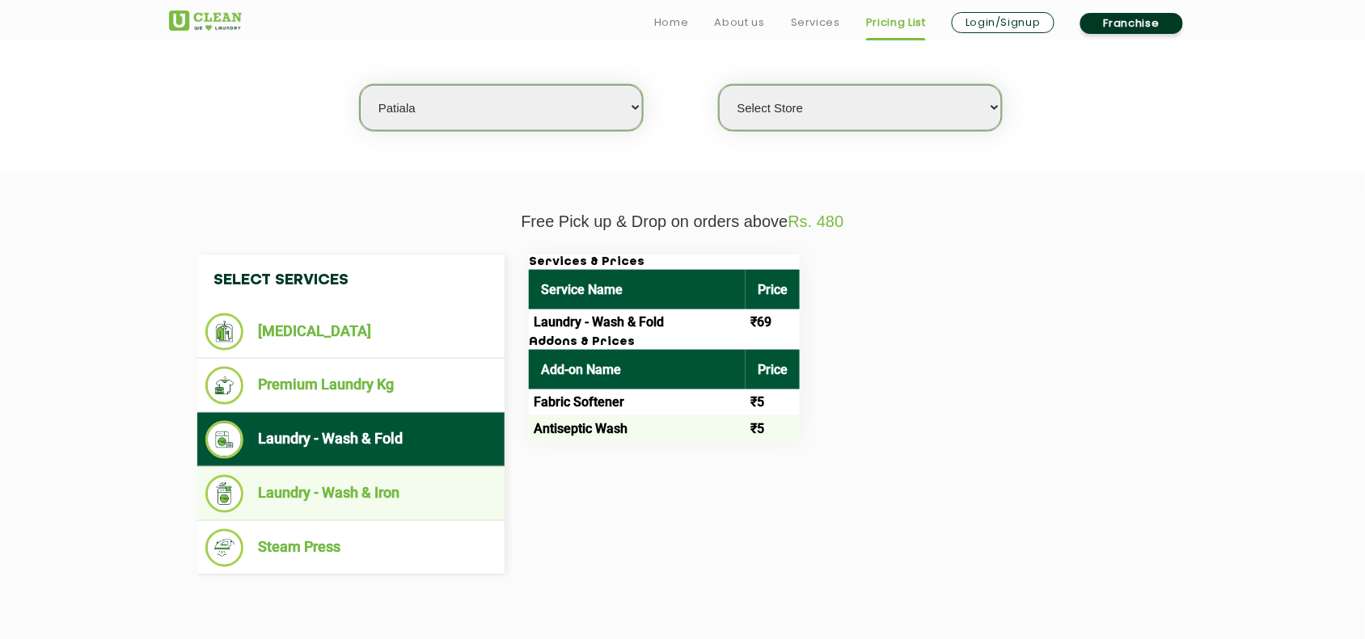
click at [331, 493] on li "Laundry - Wash & Iron" at bounding box center [350, 494] width 291 height 38
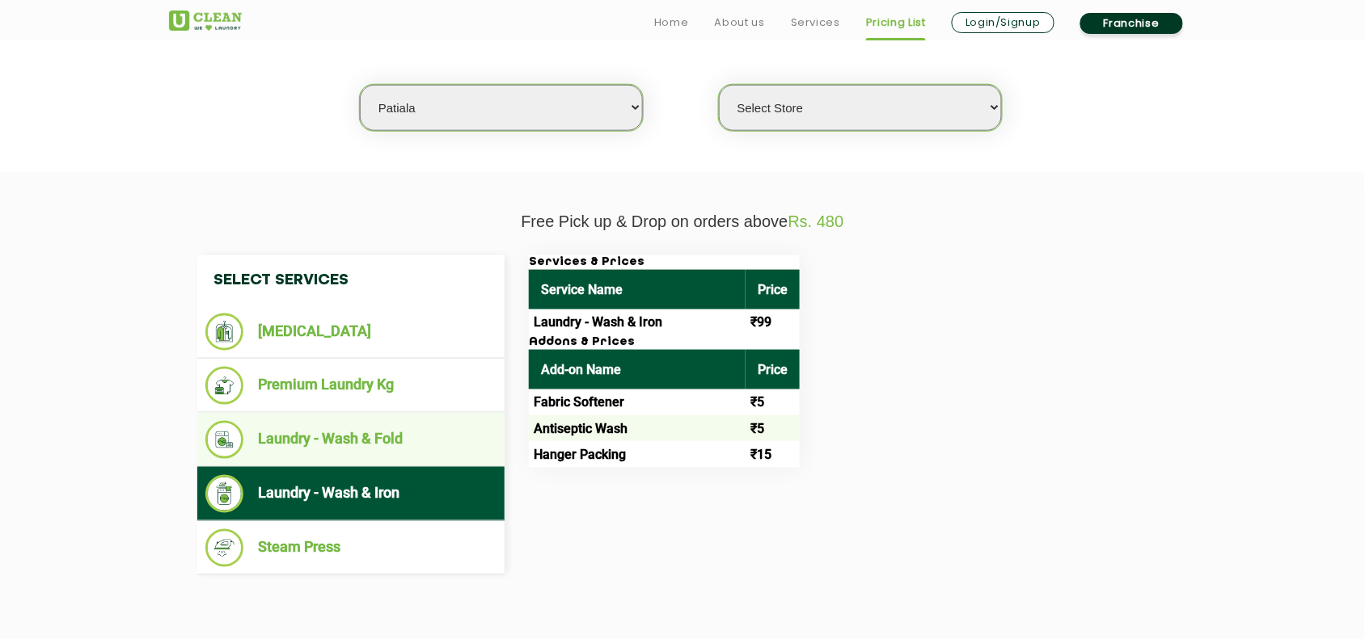
click at [348, 435] on li "Laundry - Wash & Fold" at bounding box center [350, 440] width 291 height 38
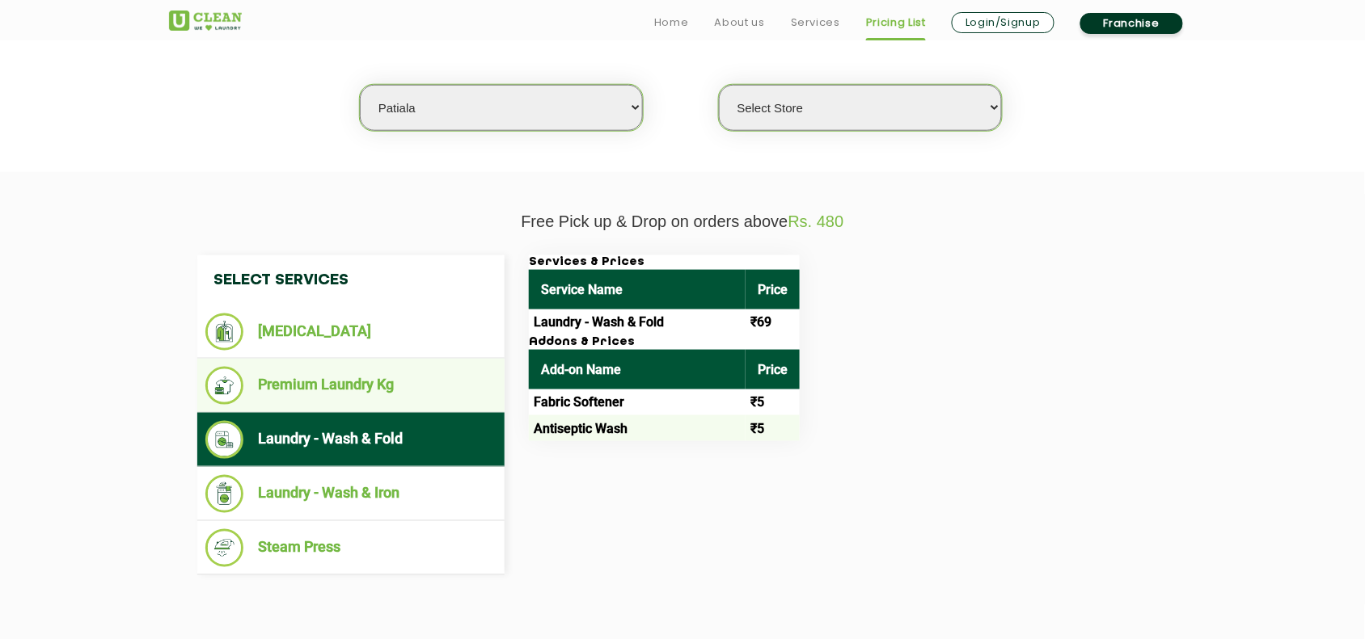
click at [344, 384] on li "Premium Laundry Kg" at bounding box center [350, 386] width 291 height 38
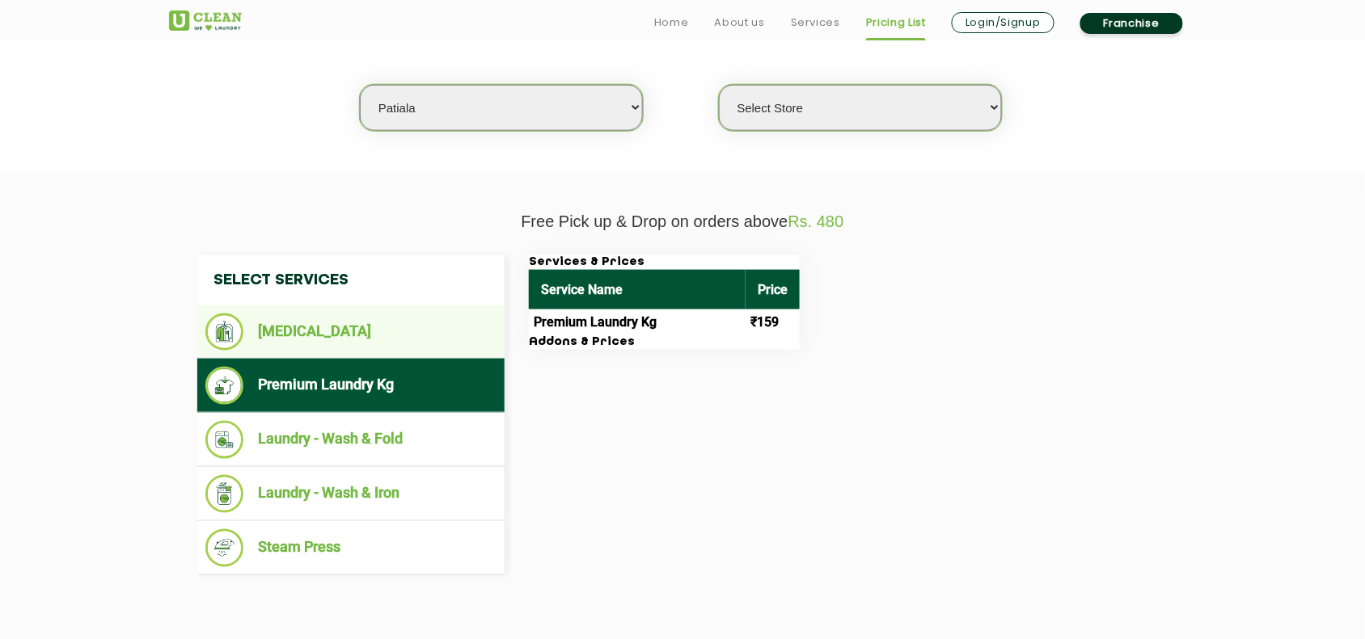
click at [331, 326] on li "[MEDICAL_DATA]" at bounding box center [350, 332] width 291 height 37
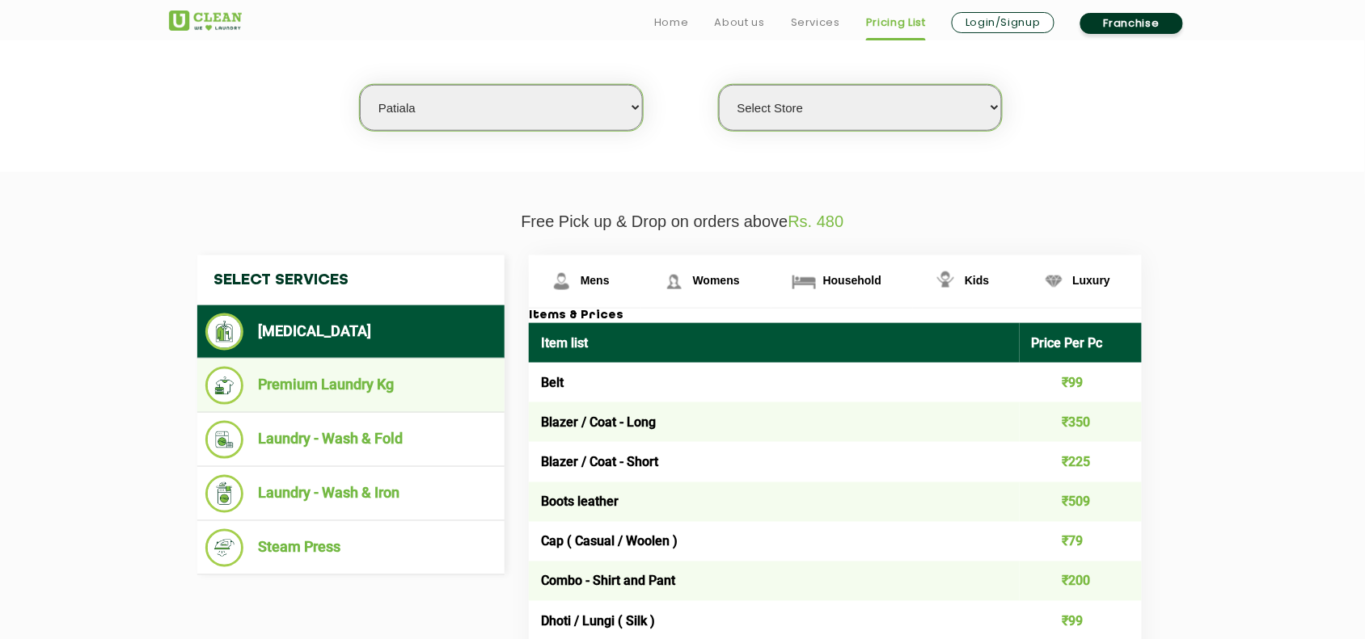
click at [314, 378] on li "Premium Laundry Kg" at bounding box center [350, 386] width 291 height 38
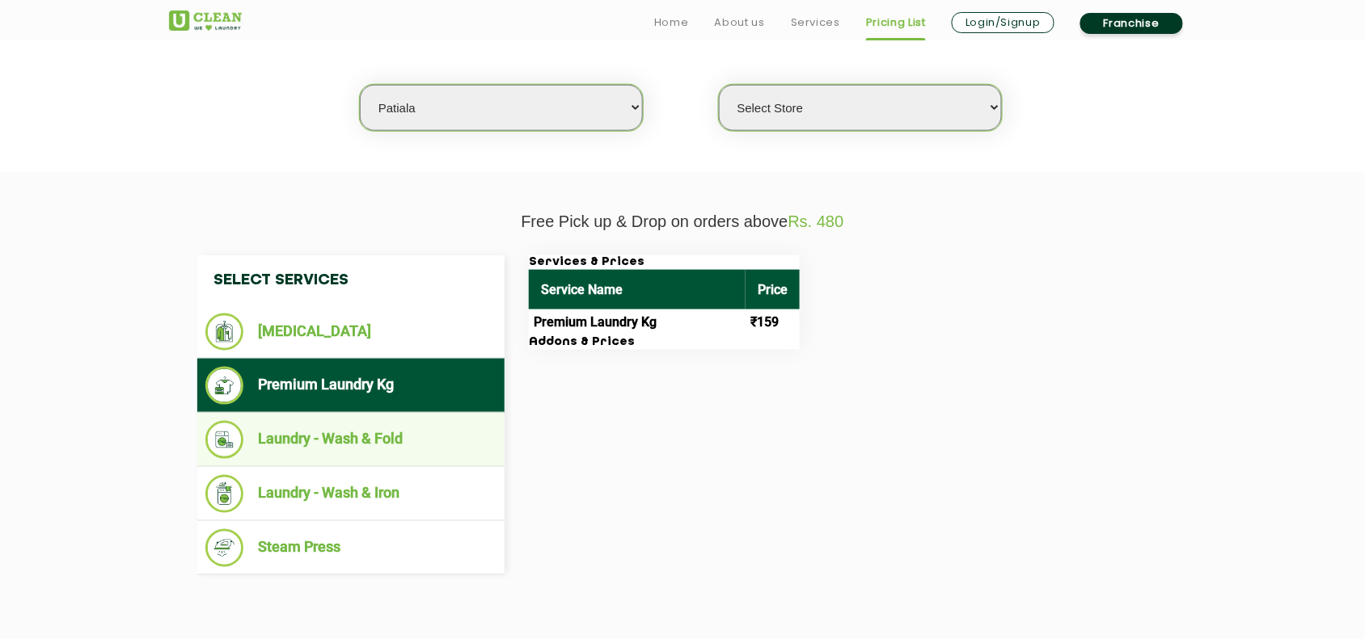
click at [327, 449] on li "Laundry - Wash & Fold" at bounding box center [350, 440] width 291 height 38
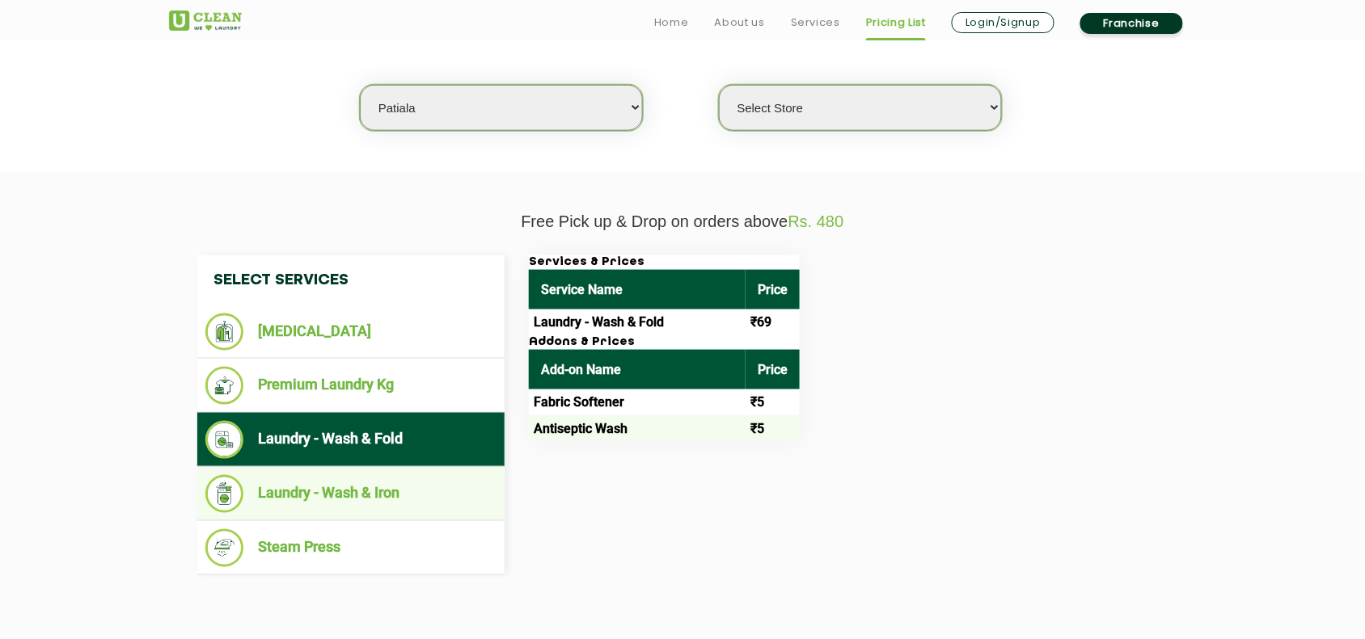
click at [340, 491] on li "Laundry - Wash & Iron" at bounding box center [350, 494] width 291 height 38
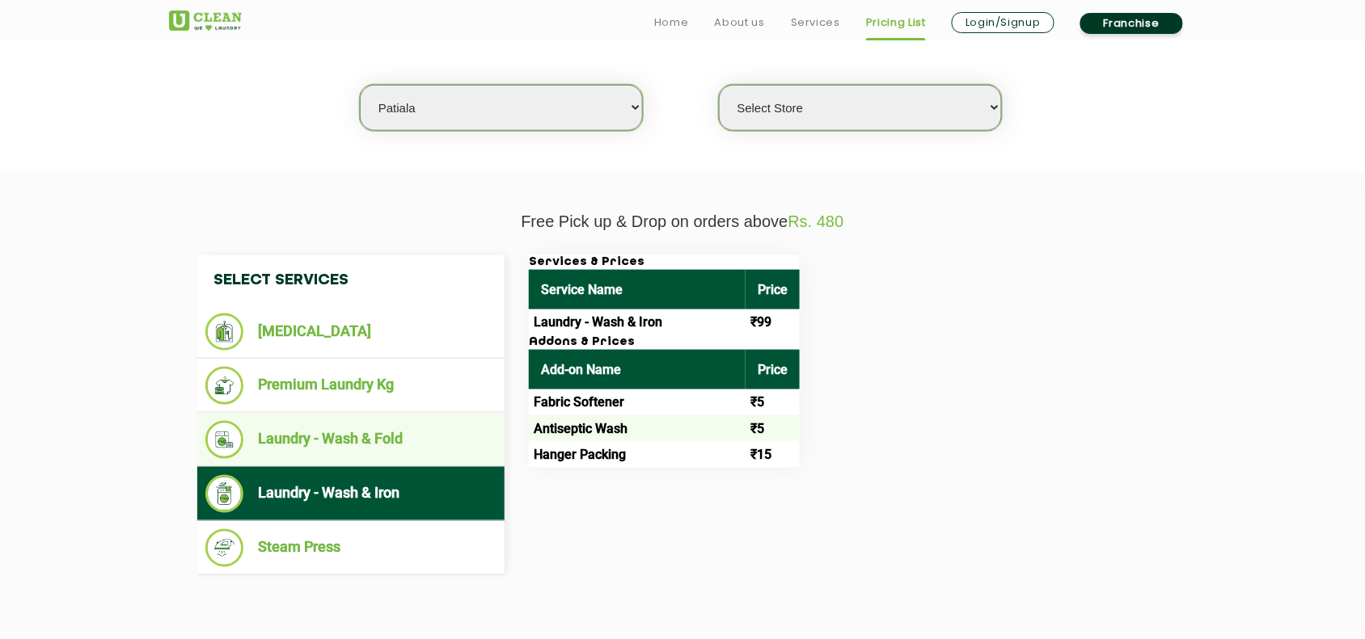
click at [334, 441] on li "Laundry - Wash & Fold" at bounding box center [350, 440] width 291 height 38
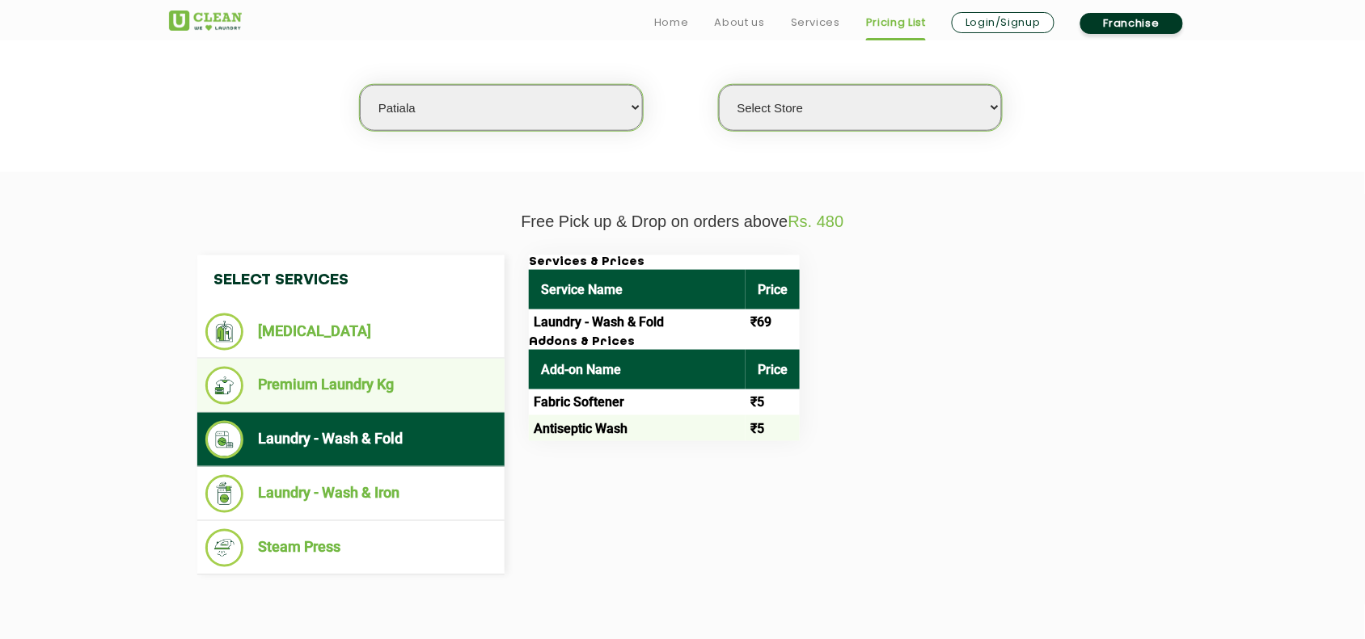
click at [329, 378] on li "Premium Laundry Kg" at bounding box center [350, 386] width 291 height 38
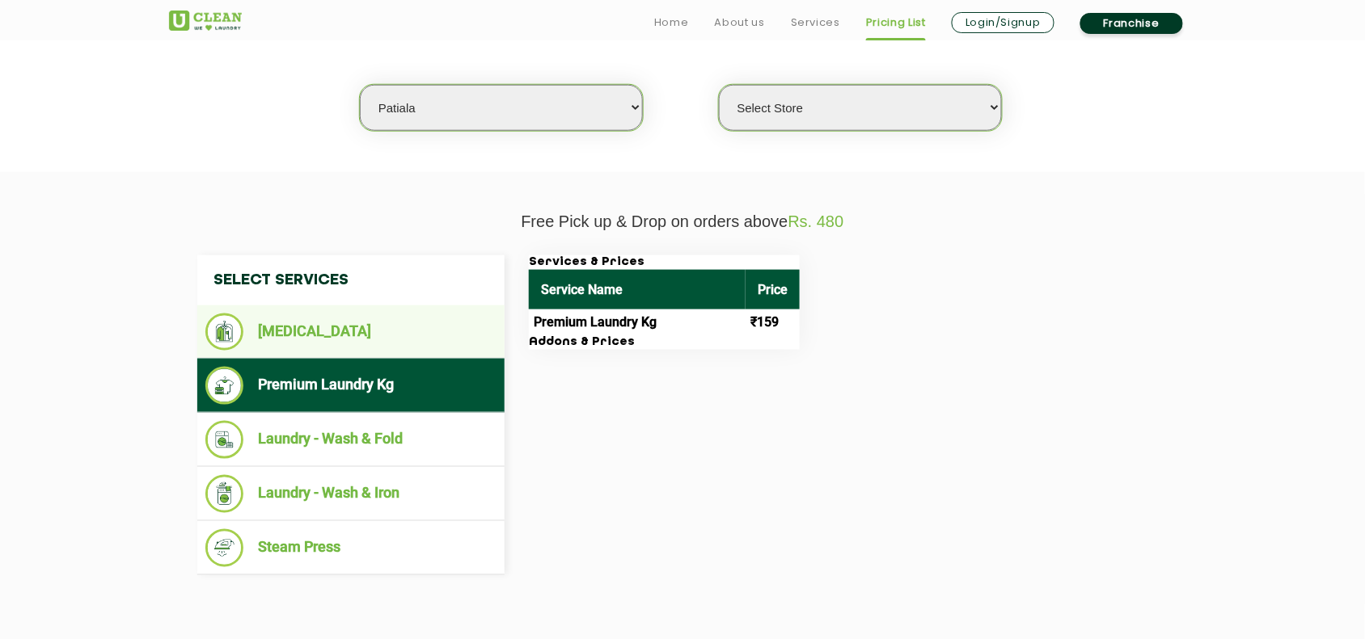
click at [322, 321] on li "[MEDICAL_DATA]" at bounding box center [350, 332] width 291 height 37
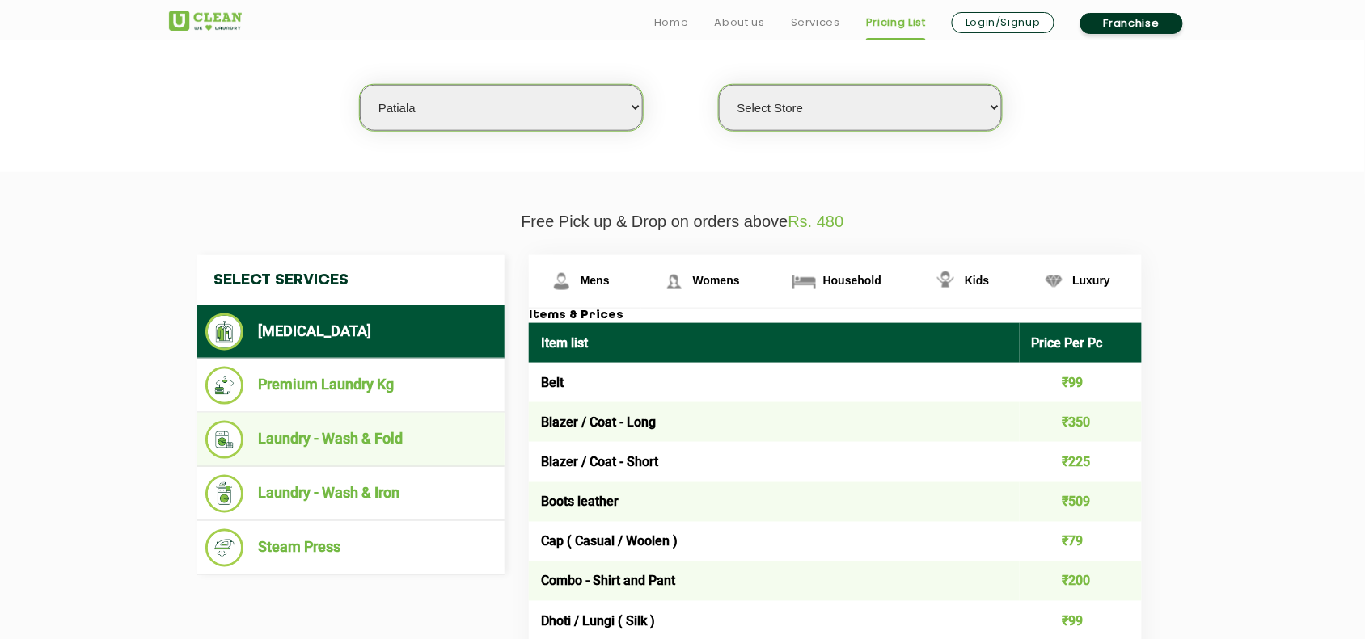
click at [348, 441] on li "Laundry - Wash & Fold" at bounding box center [350, 440] width 291 height 38
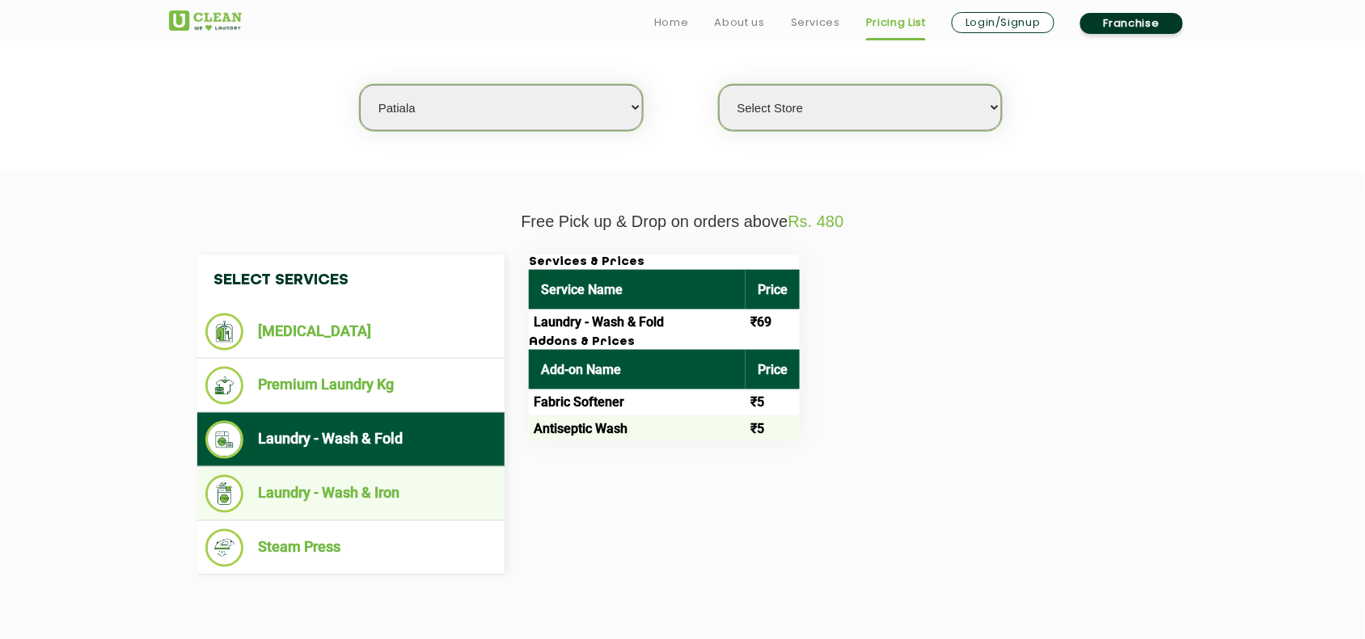
click at [361, 481] on li "Laundry - Wash & Iron" at bounding box center [350, 494] width 291 height 38
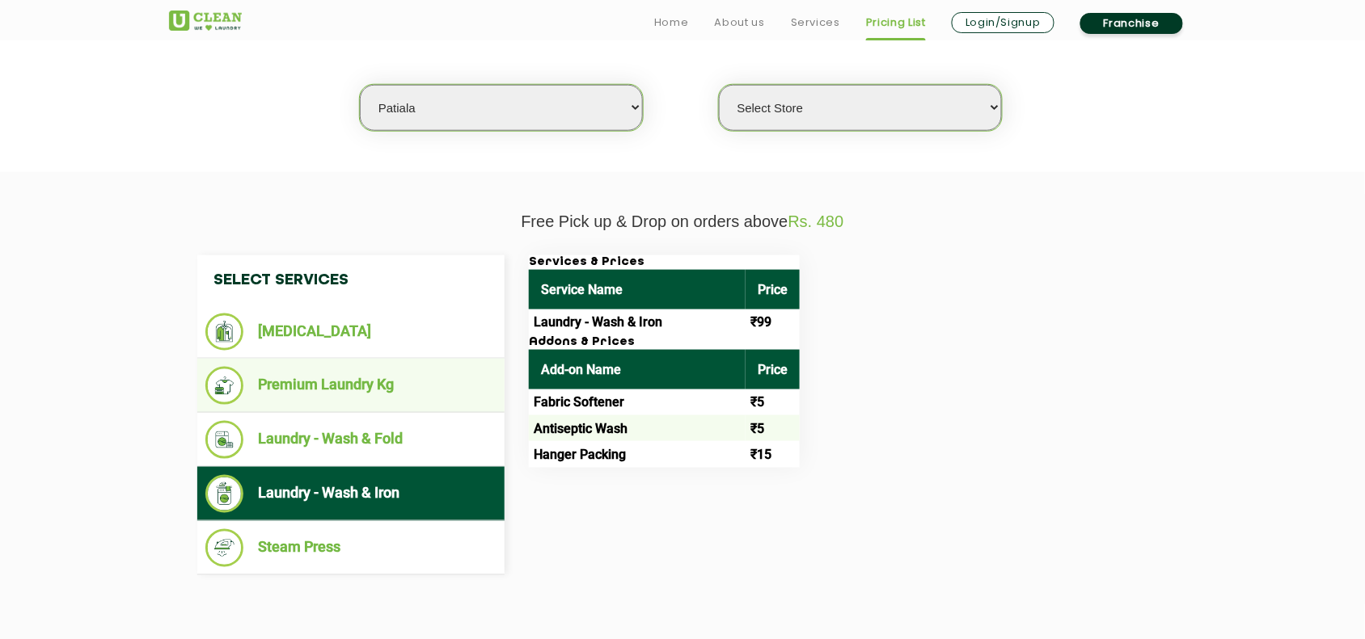
click at [333, 377] on li "Premium Laundry Kg" at bounding box center [350, 386] width 291 height 38
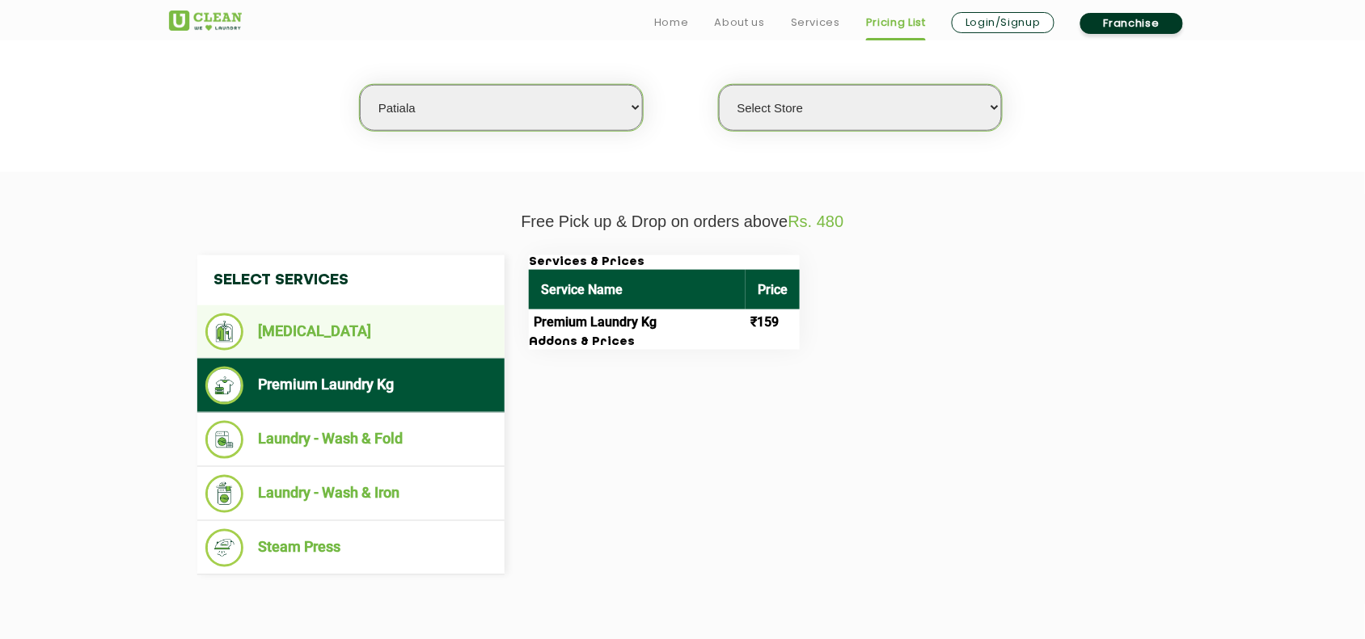
click at [299, 322] on li "[MEDICAL_DATA]" at bounding box center [350, 332] width 291 height 37
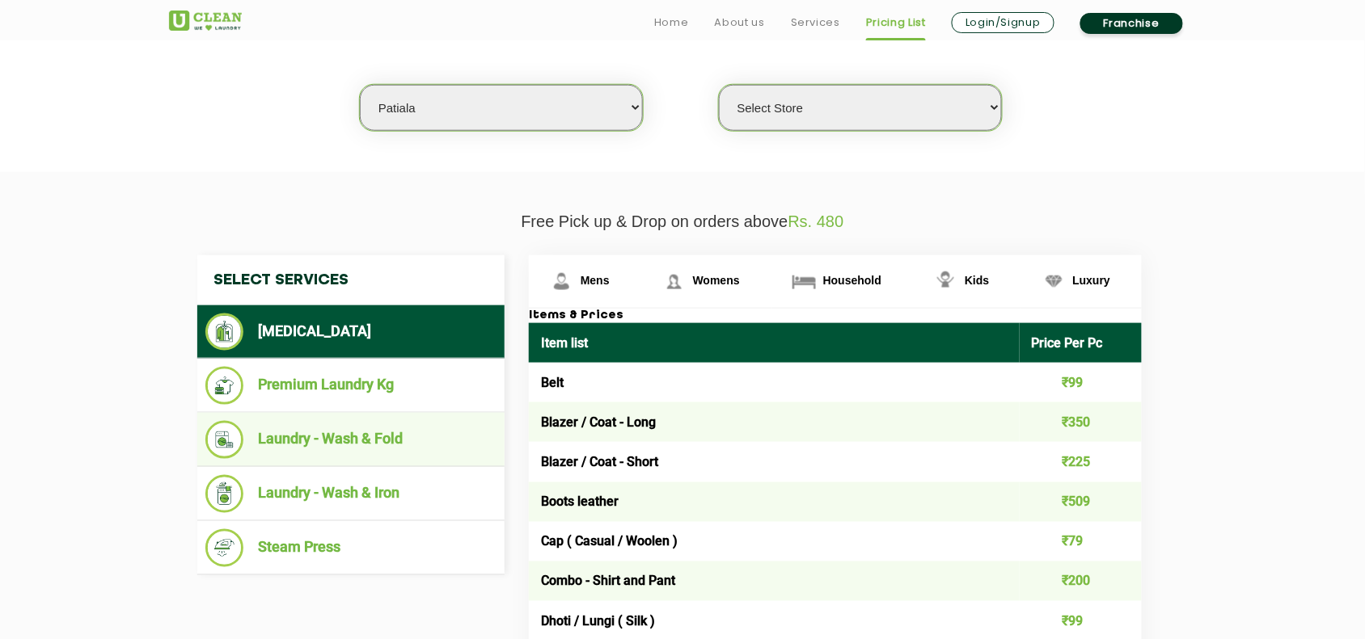
click at [348, 437] on li "Laundry - Wash & Fold" at bounding box center [350, 440] width 291 height 38
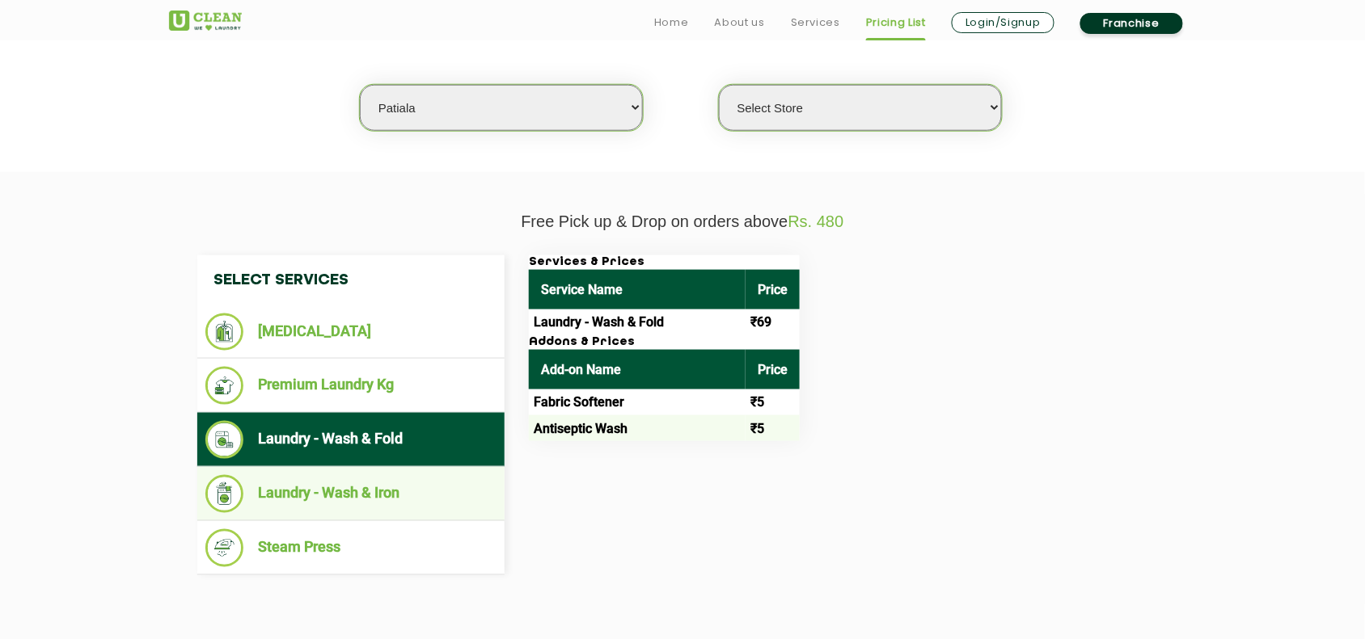
click at [345, 492] on li "Laundry - Wash & Iron" at bounding box center [350, 494] width 291 height 38
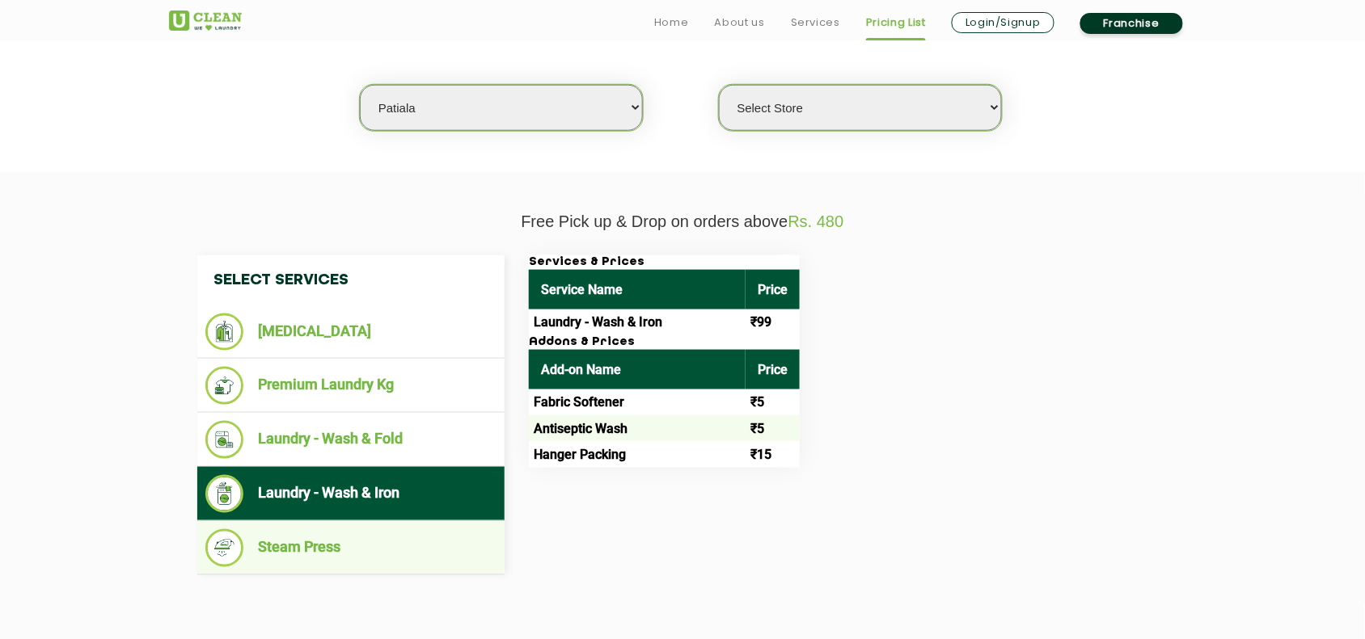
click at [304, 547] on li "Steam Press" at bounding box center [350, 549] width 291 height 38
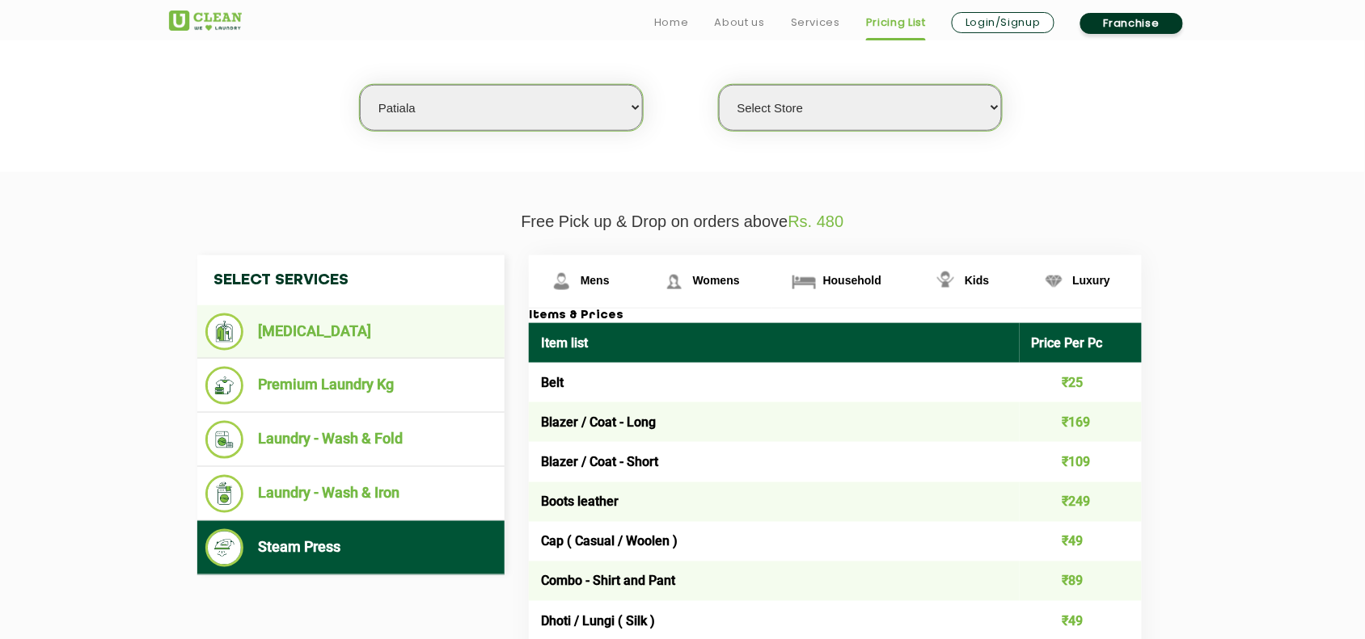
click at [308, 314] on li "[MEDICAL_DATA]" at bounding box center [350, 332] width 291 height 37
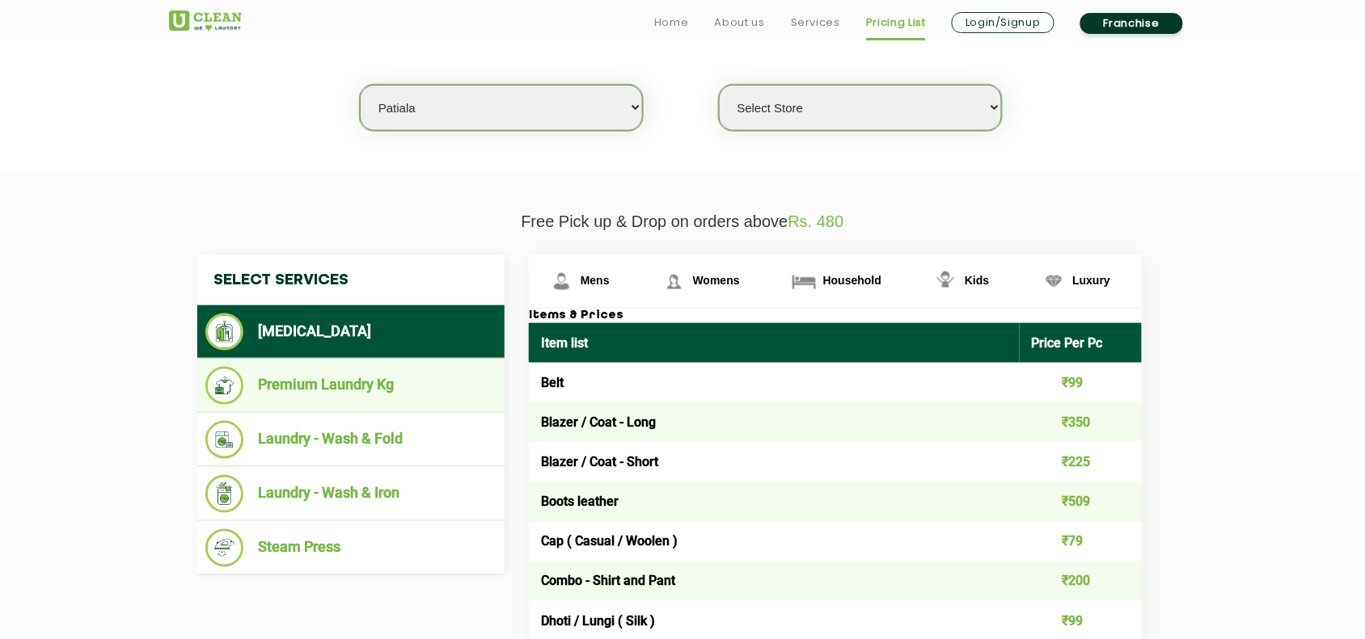
click at [361, 378] on li "Premium Laundry Kg" at bounding box center [350, 386] width 291 height 38
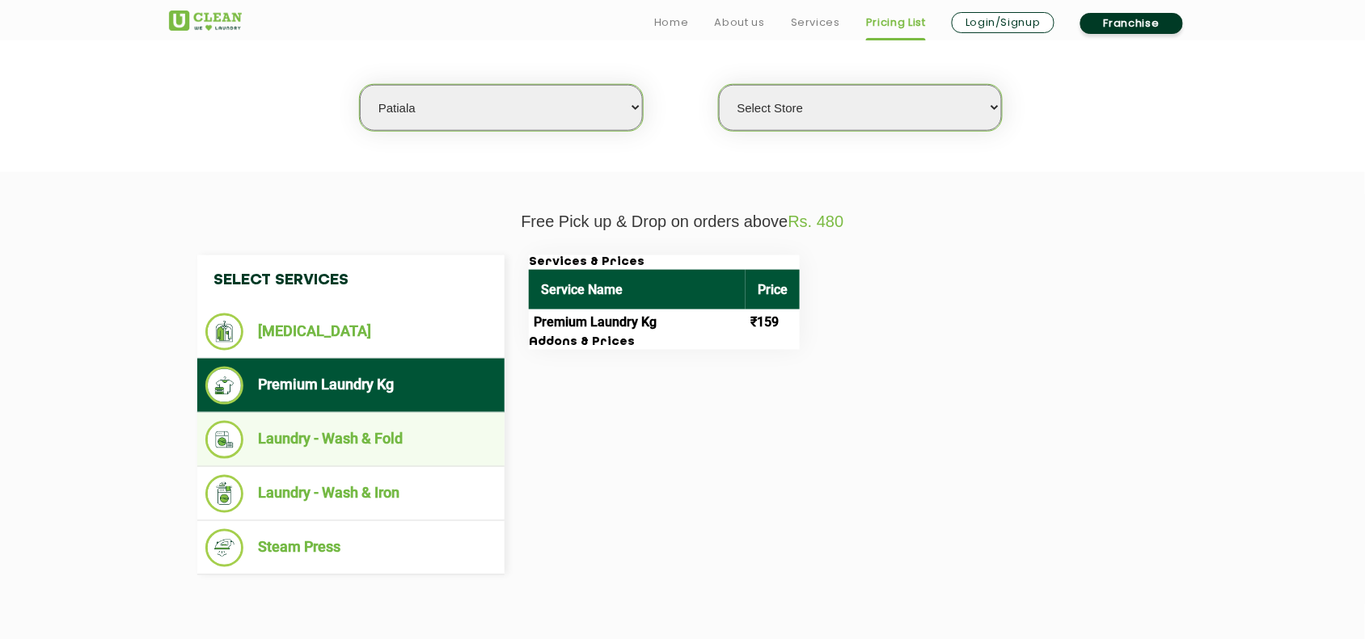
click at [350, 433] on li "Laundry - Wash & Fold" at bounding box center [350, 440] width 291 height 38
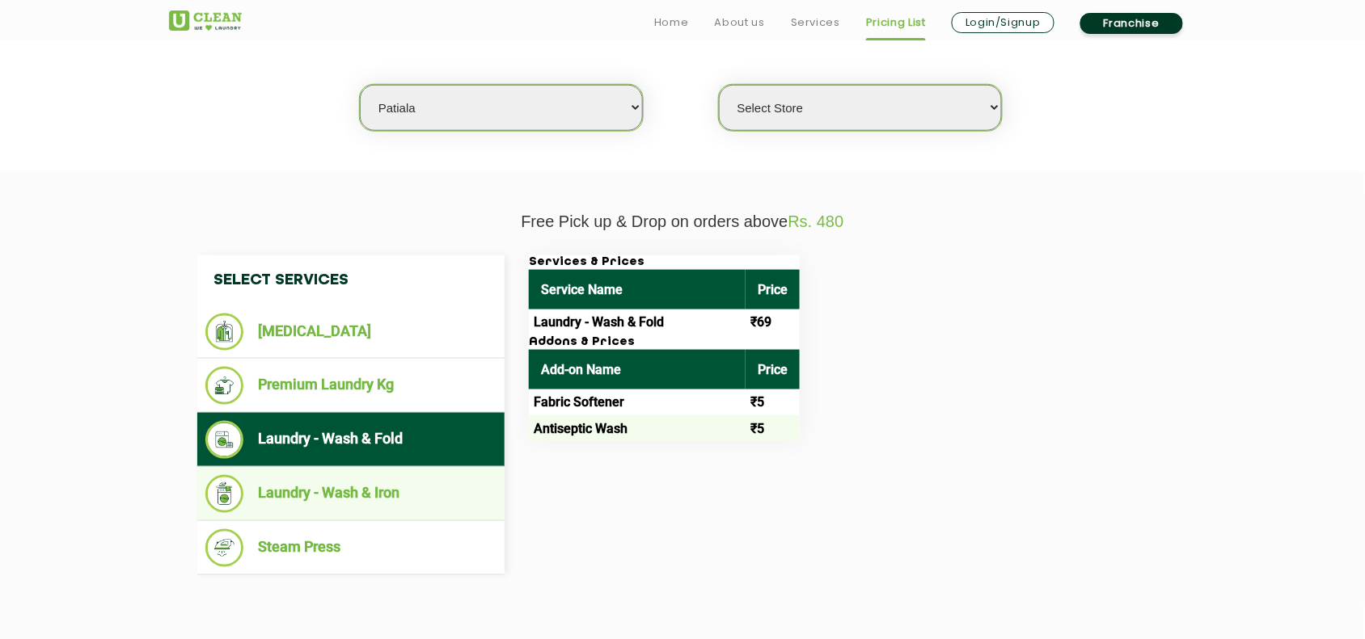
click at [350, 494] on li "Laundry - Wash & Iron" at bounding box center [350, 494] width 291 height 38
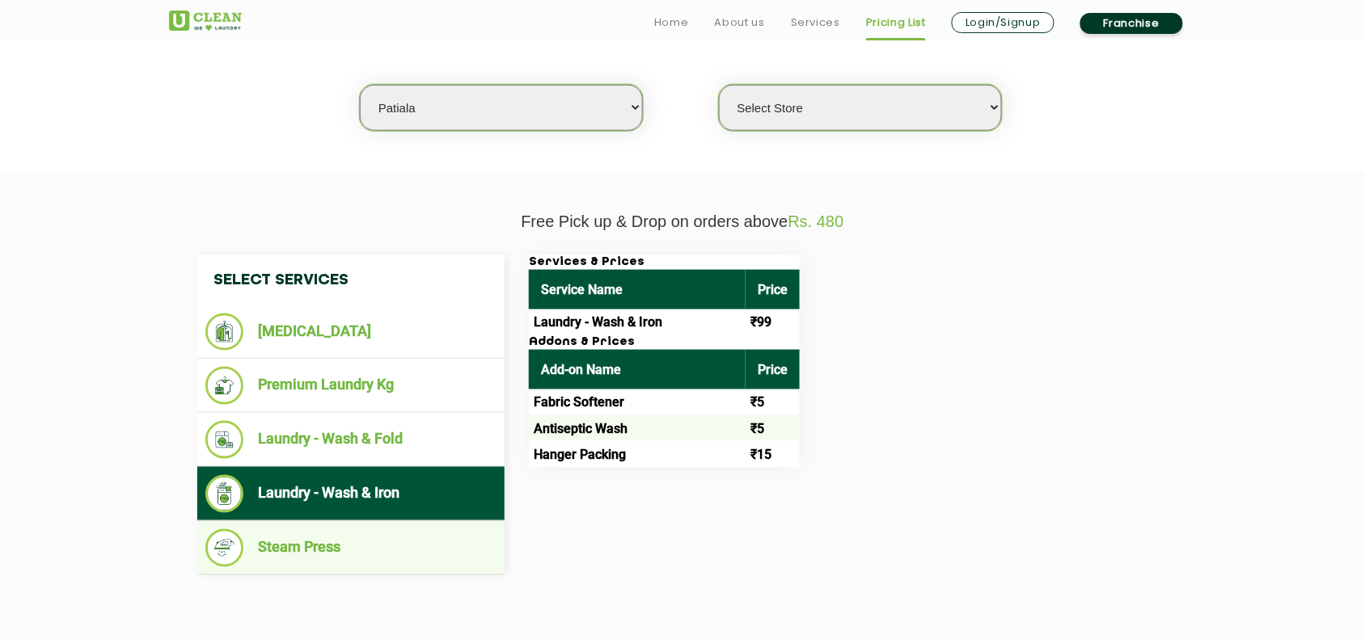
click at [289, 542] on li "Steam Press" at bounding box center [350, 549] width 291 height 38
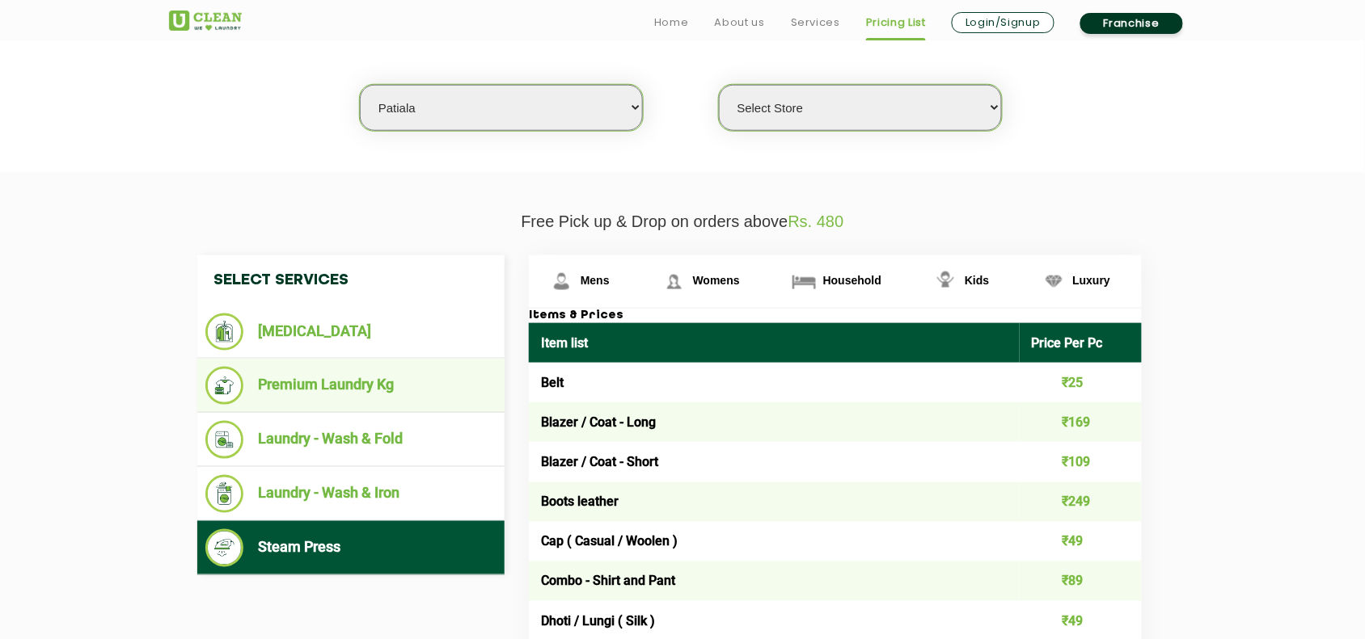
click at [289, 384] on li "Premium Laundry Kg" at bounding box center [350, 386] width 291 height 38
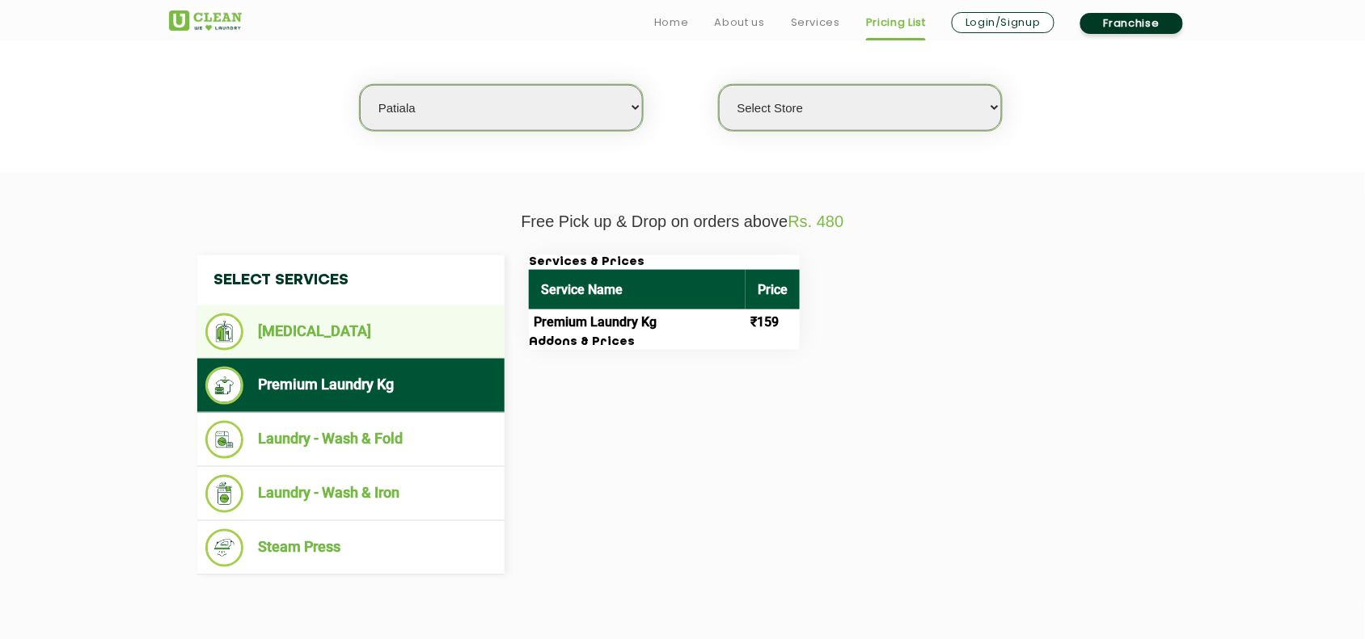
click at [292, 315] on li "[MEDICAL_DATA]" at bounding box center [350, 332] width 291 height 37
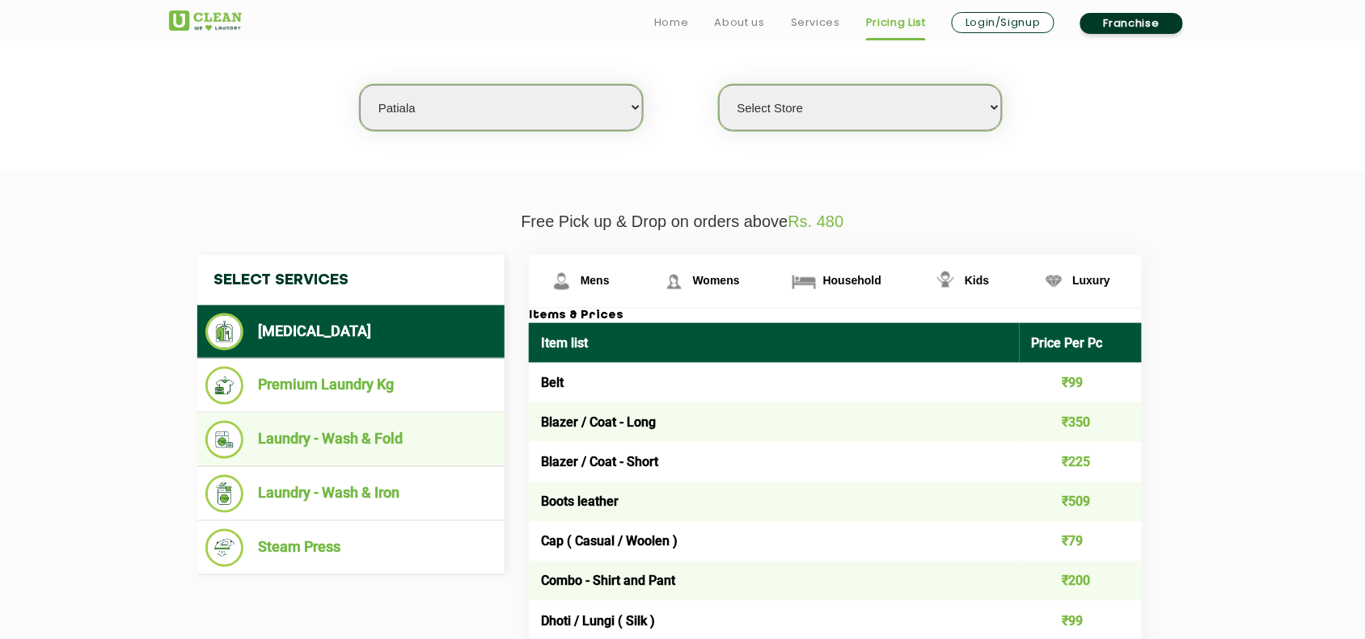
click at [326, 428] on li "Laundry - Wash & Fold" at bounding box center [350, 440] width 291 height 38
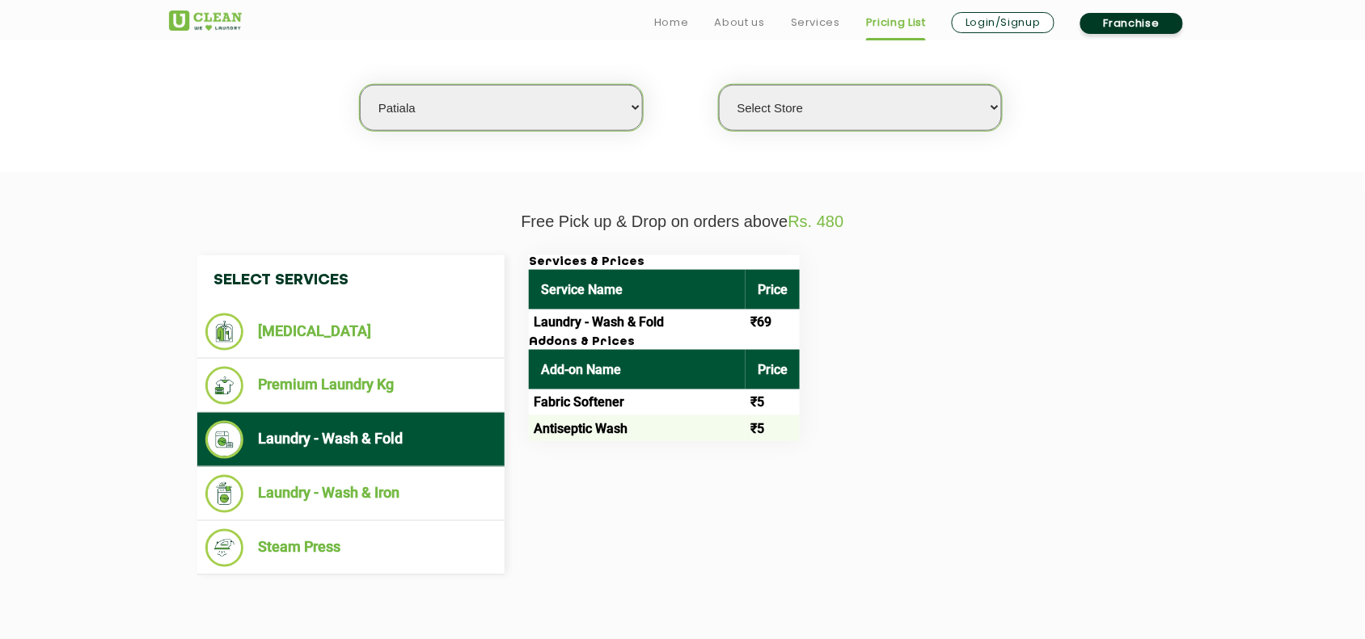
click at [1153, 400] on div "Services & Prices Service Name Price Laundry - Wash & Fold ₹69 Addons & Prices …" at bounding box center [848, 348] width 663 height 186
